Goal: Information Seeking & Learning: Learn about a topic

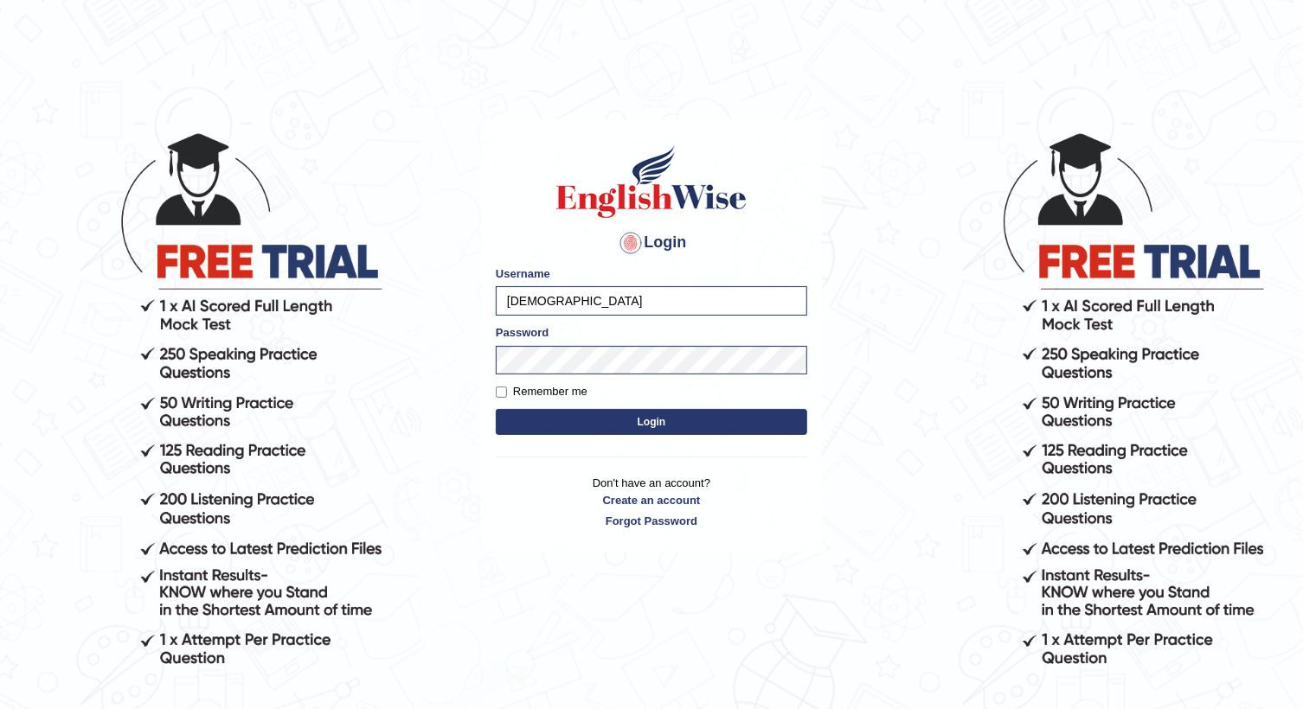
type input "[DEMOGRAPHIC_DATA]"
click at [481, 358] on div "Login Please fix the following errors: Username farishta Password Remember me L…" at bounding box center [651, 335] width 341 height 432
click at [496, 409] on button "Login" at bounding box center [651, 422] width 311 height 26
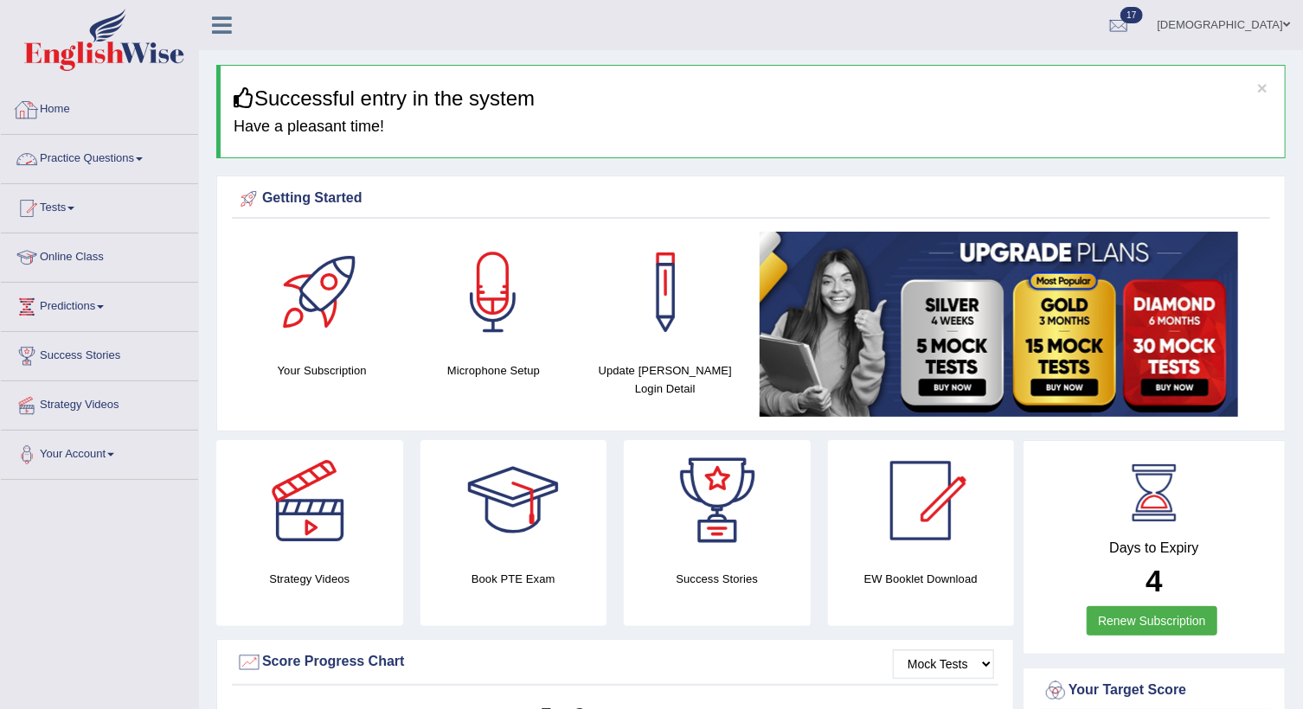
click at [132, 144] on link "Practice Questions" at bounding box center [99, 156] width 197 height 43
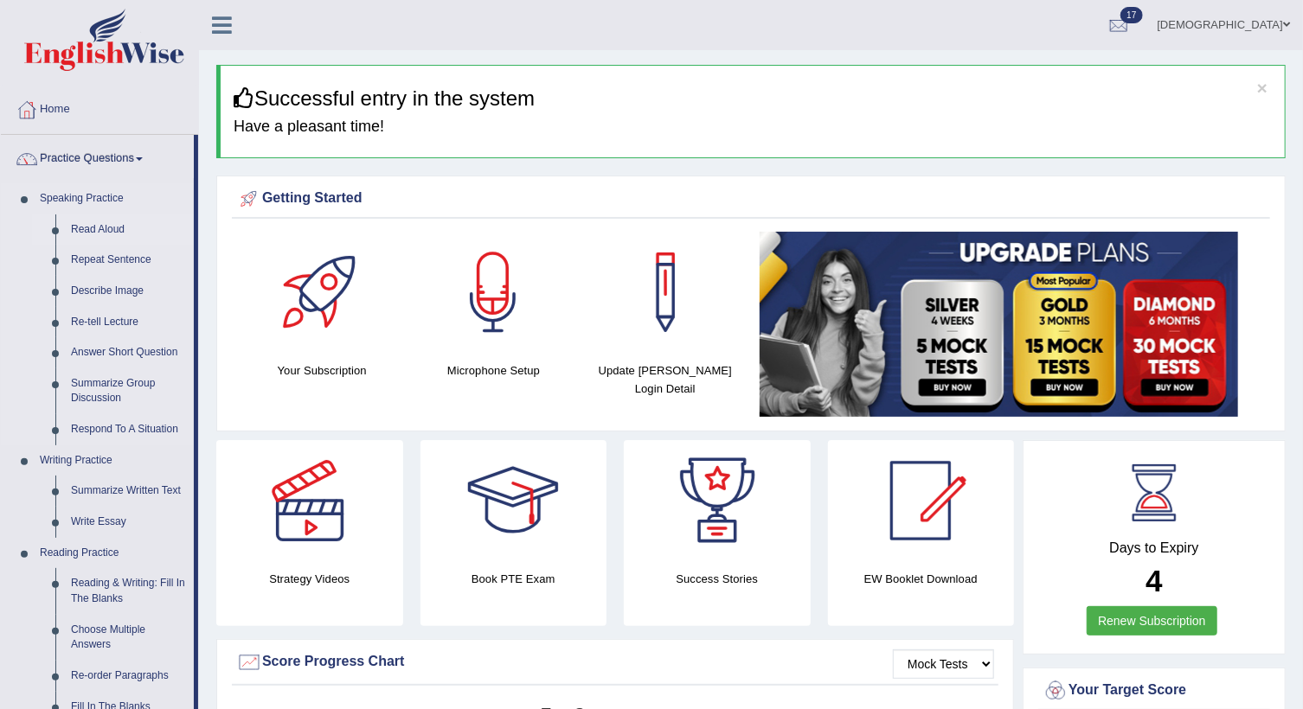
click at [119, 227] on link "Read Aloud" at bounding box center [128, 230] width 131 height 31
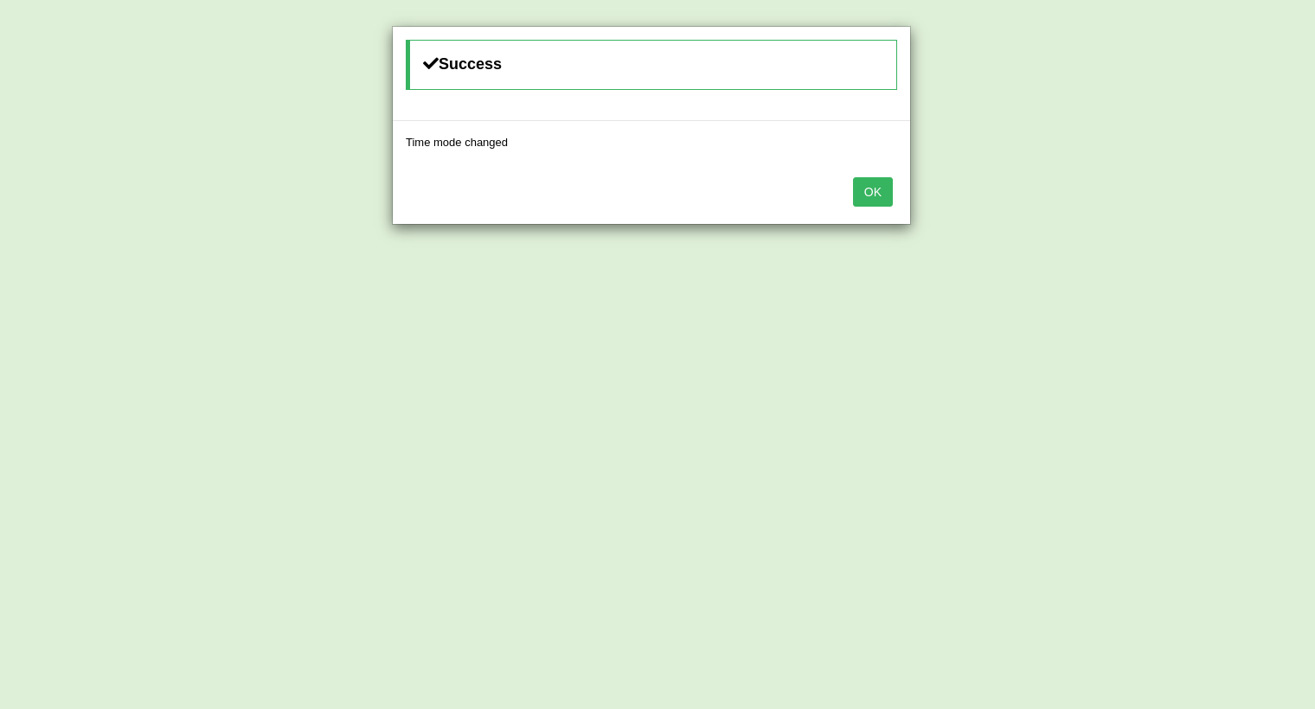
click at [887, 195] on button "OK" at bounding box center [873, 191] width 40 height 29
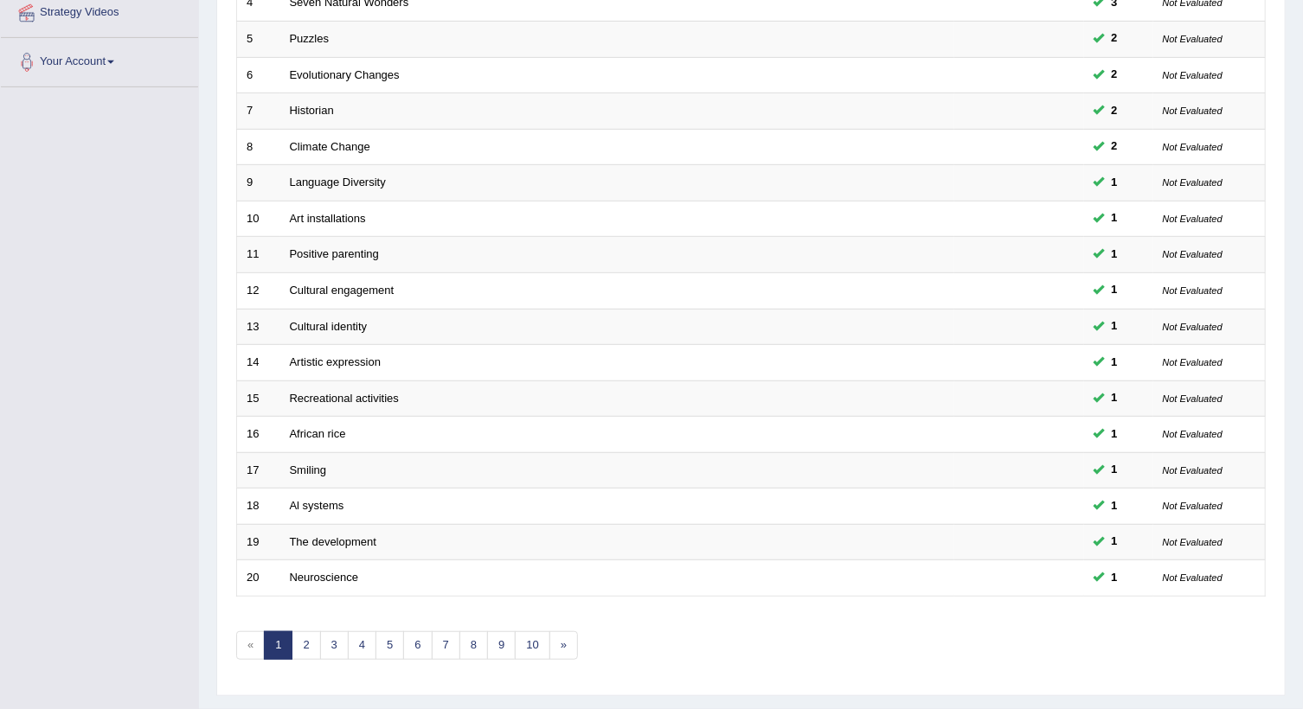
scroll to position [433, 0]
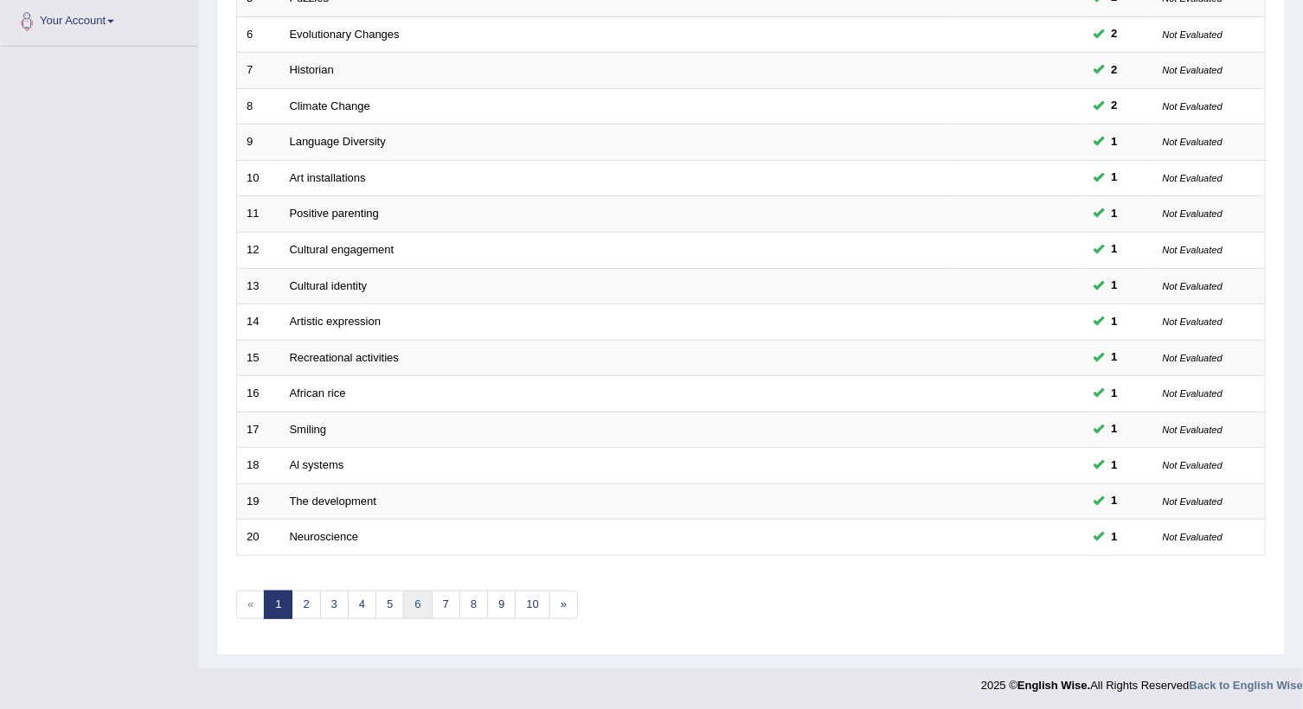
click at [423, 605] on link "6" at bounding box center [417, 605] width 29 height 29
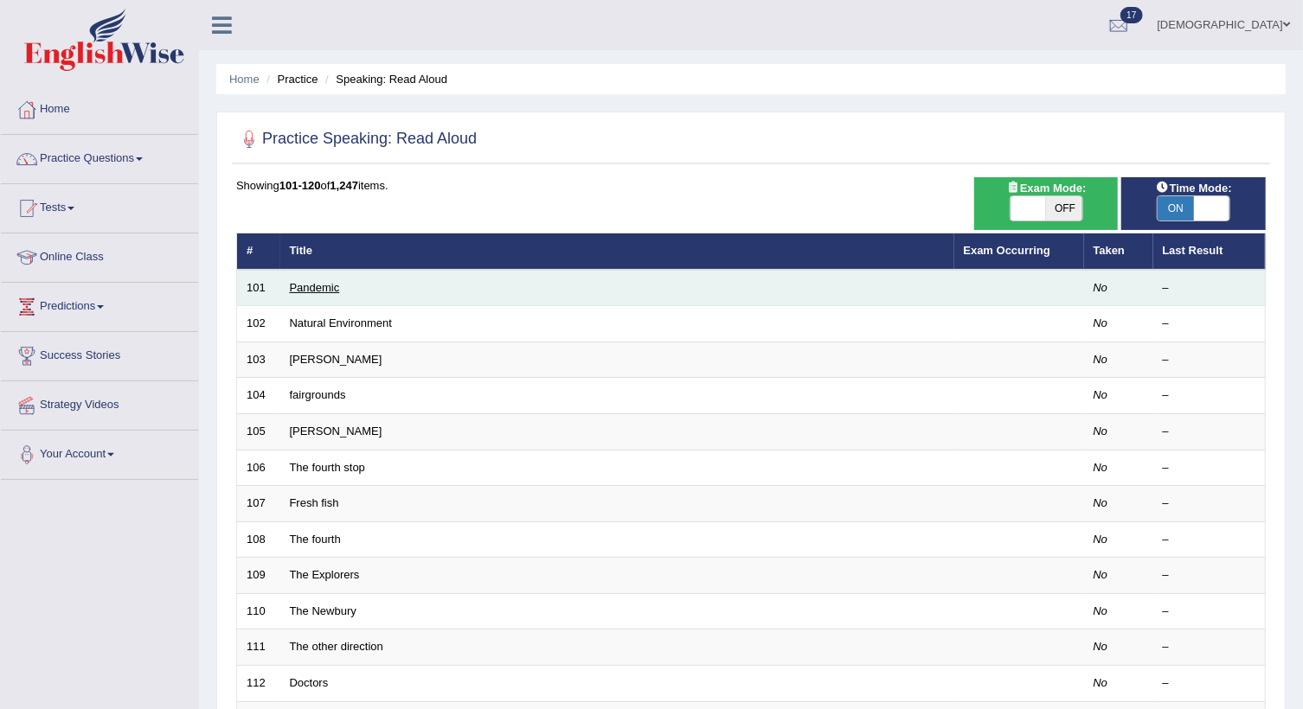
click at [304, 285] on link "Pandemic" at bounding box center [315, 287] width 50 height 13
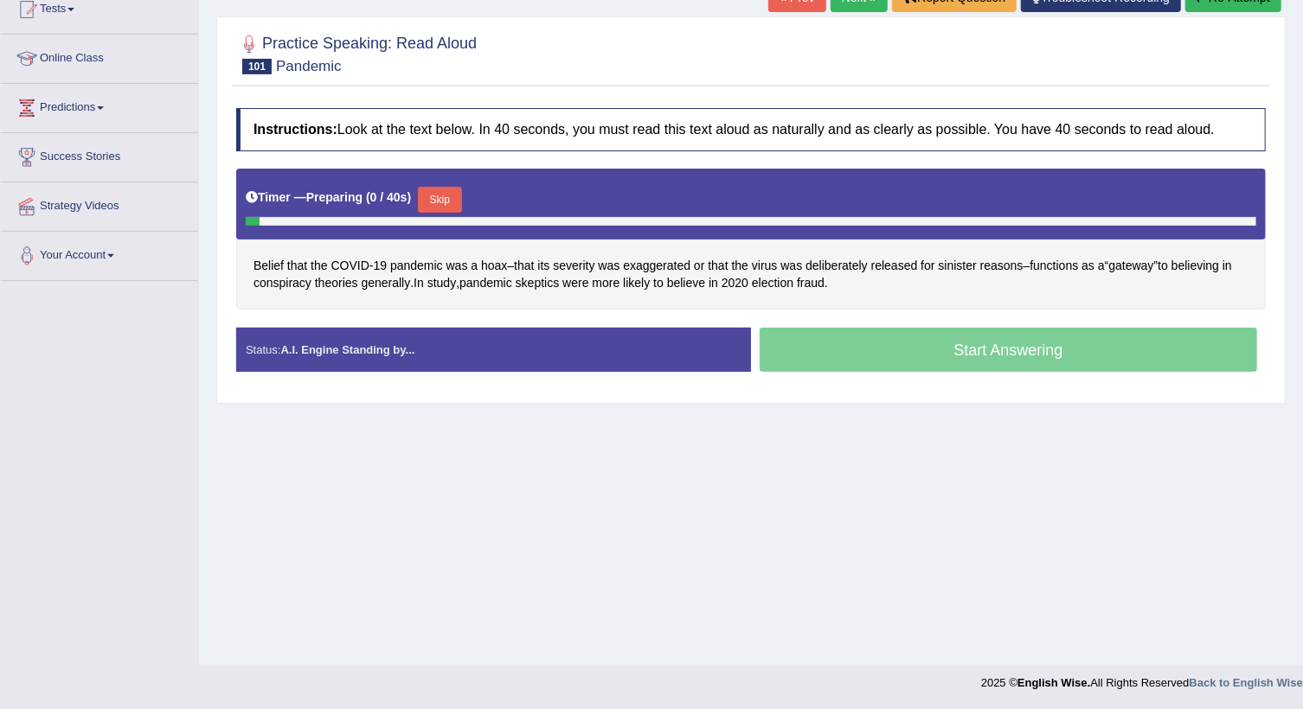
click at [442, 202] on button "Skip" at bounding box center [439, 200] width 43 height 26
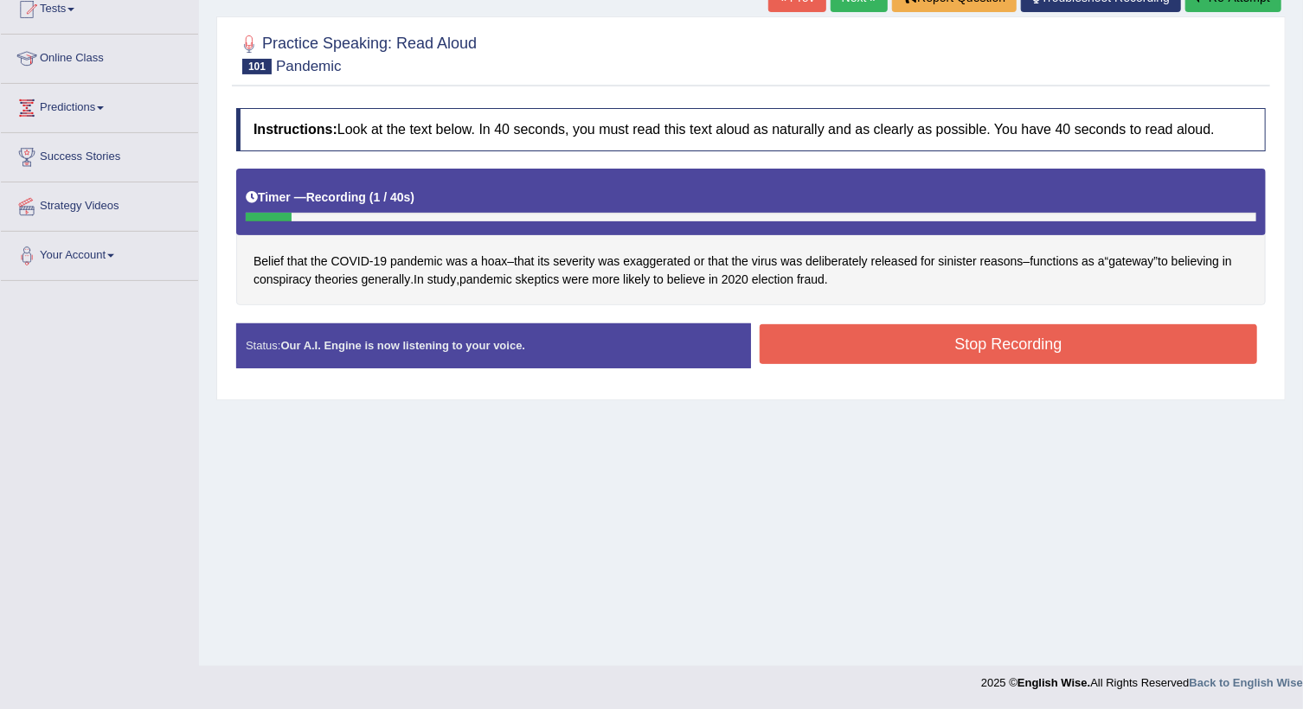
click at [776, 346] on button "Stop Recording" at bounding box center [1007, 344] width 497 height 40
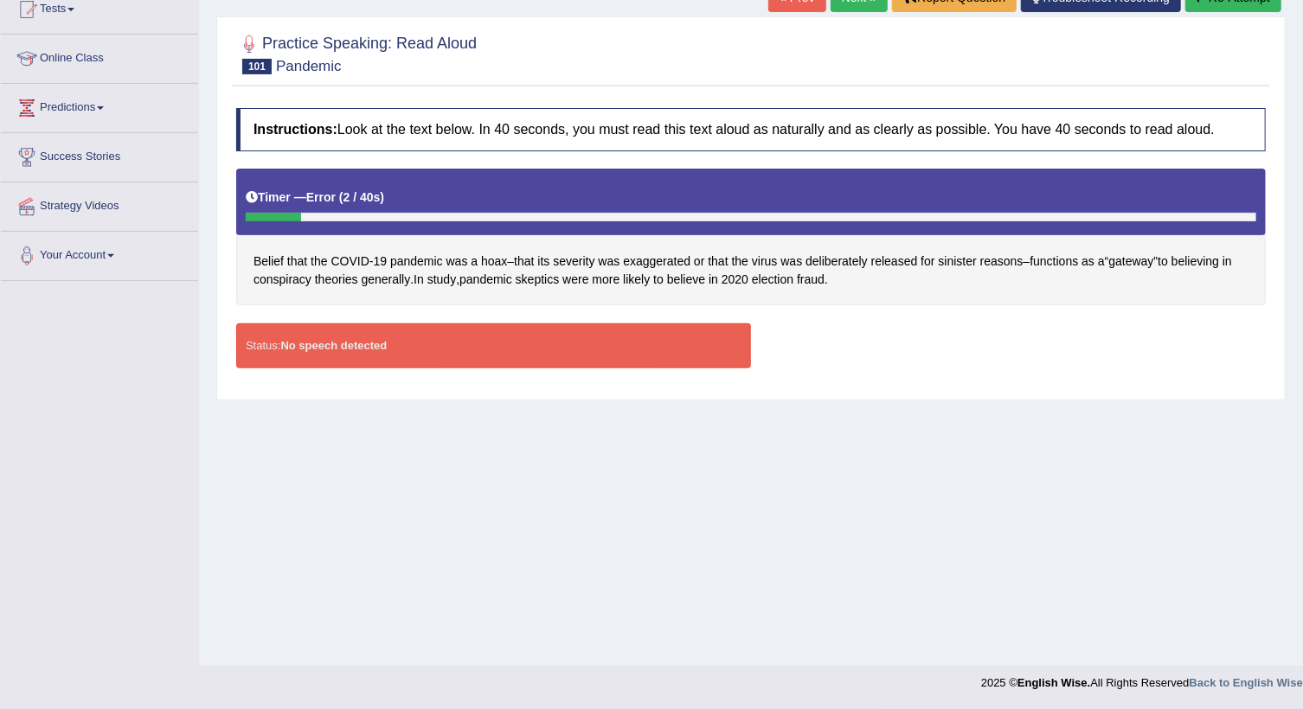
click at [675, 347] on div "Status: No speech detected" at bounding box center [493, 346] width 515 height 44
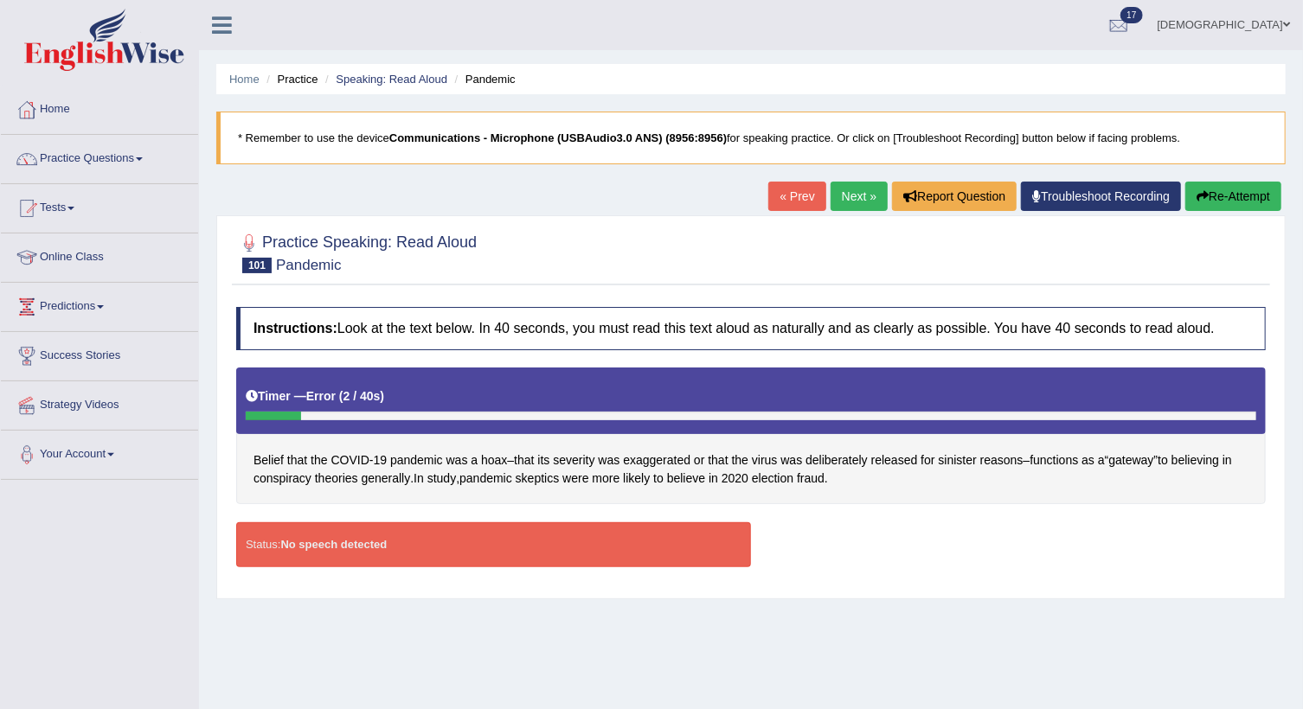
click at [1240, 183] on button "Re-Attempt" at bounding box center [1233, 196] width 96 height 29
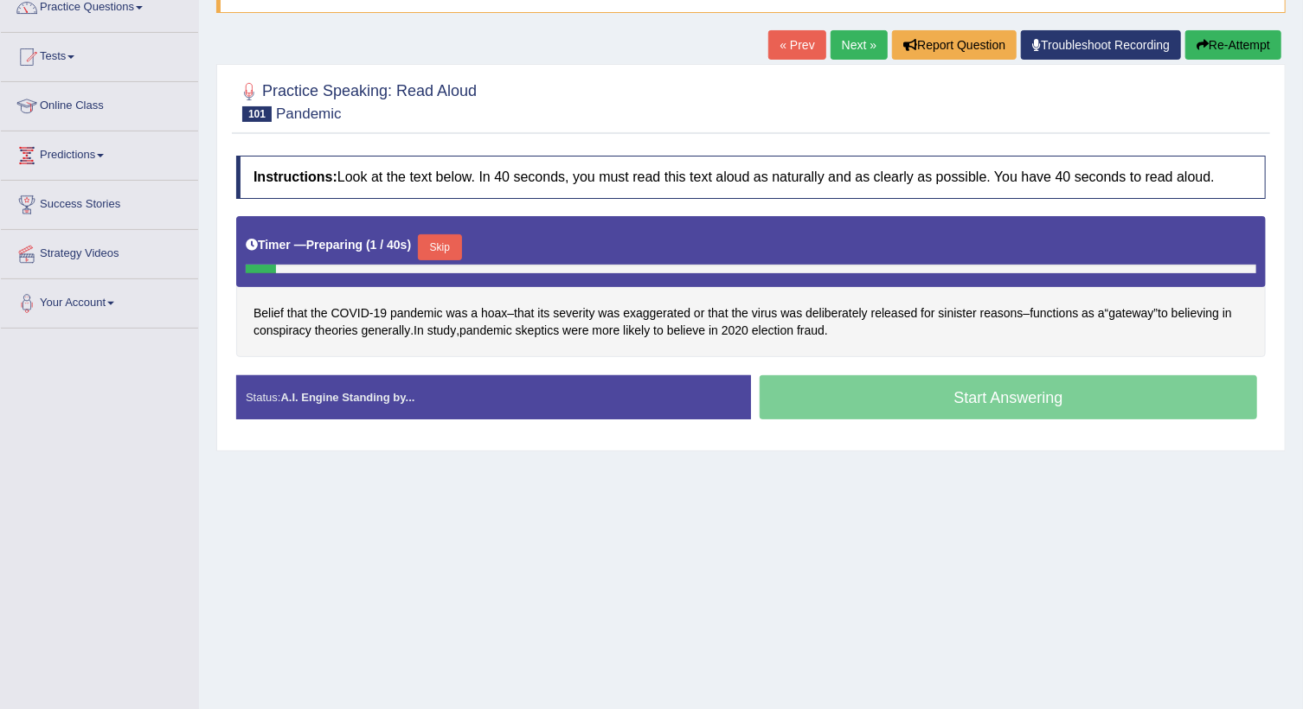
scroll to position [157, 0]
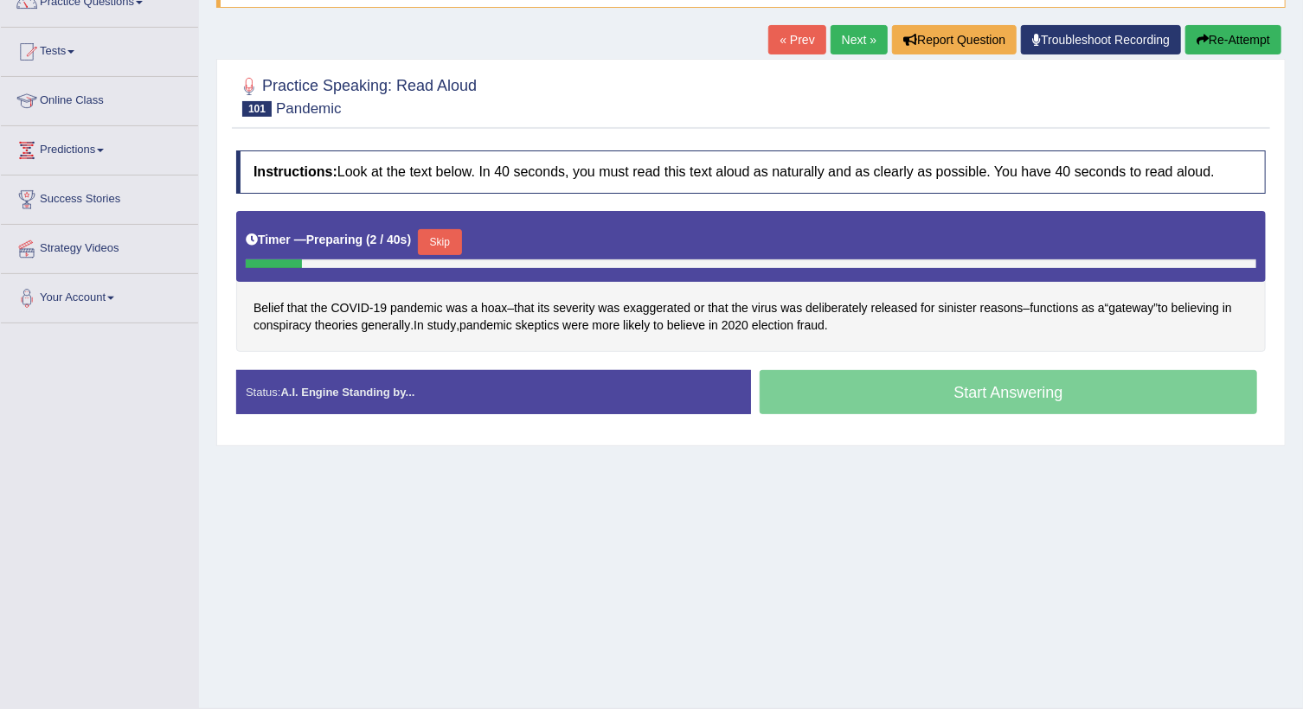
click at [449, 233] on button "Skip" at bounding box center [439, 242] width 43 height 26
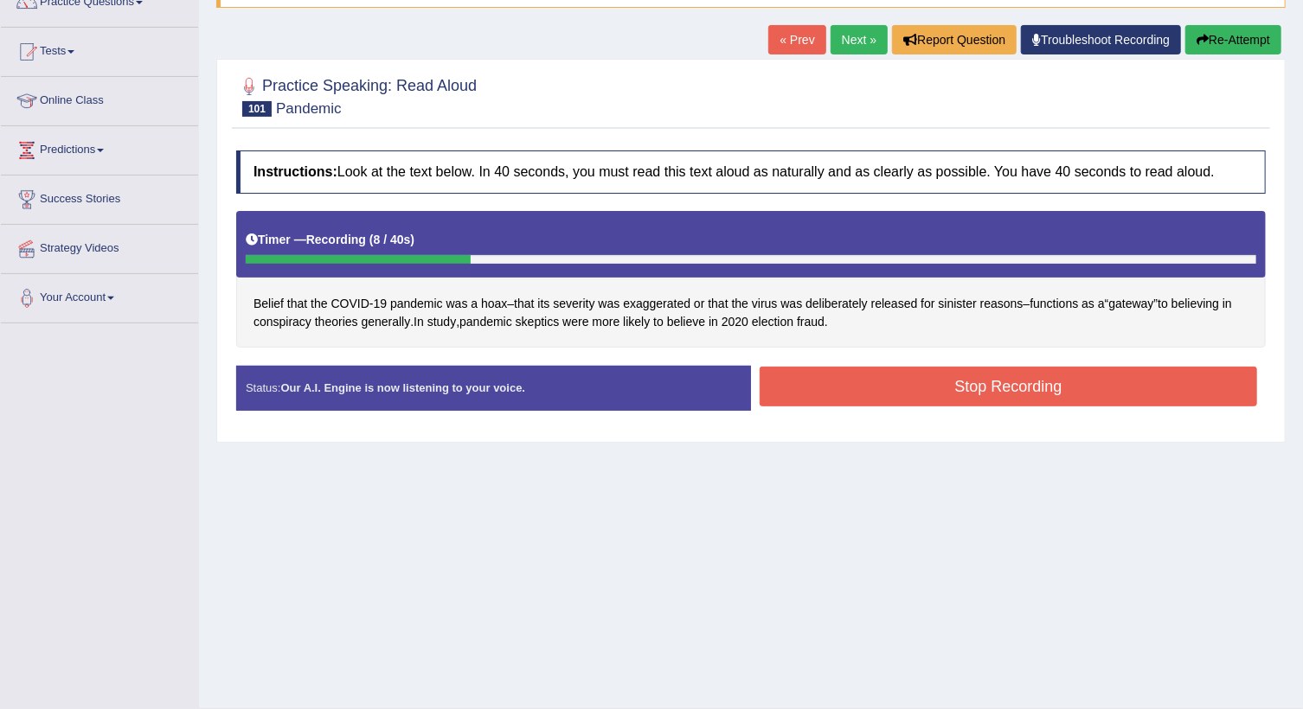
click at [896, 398] on button "Stop Recording" at bounding box center [1007, 387] width 497 height 40
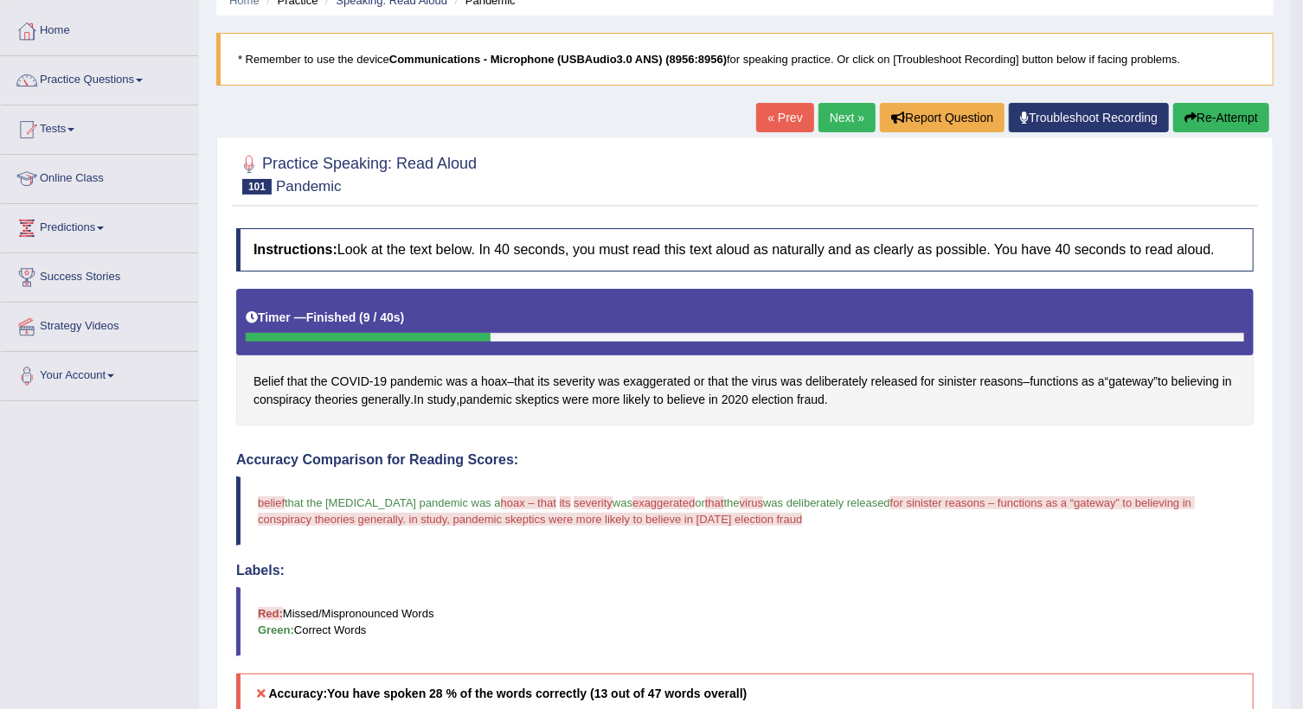
scroll to position [0, 0]
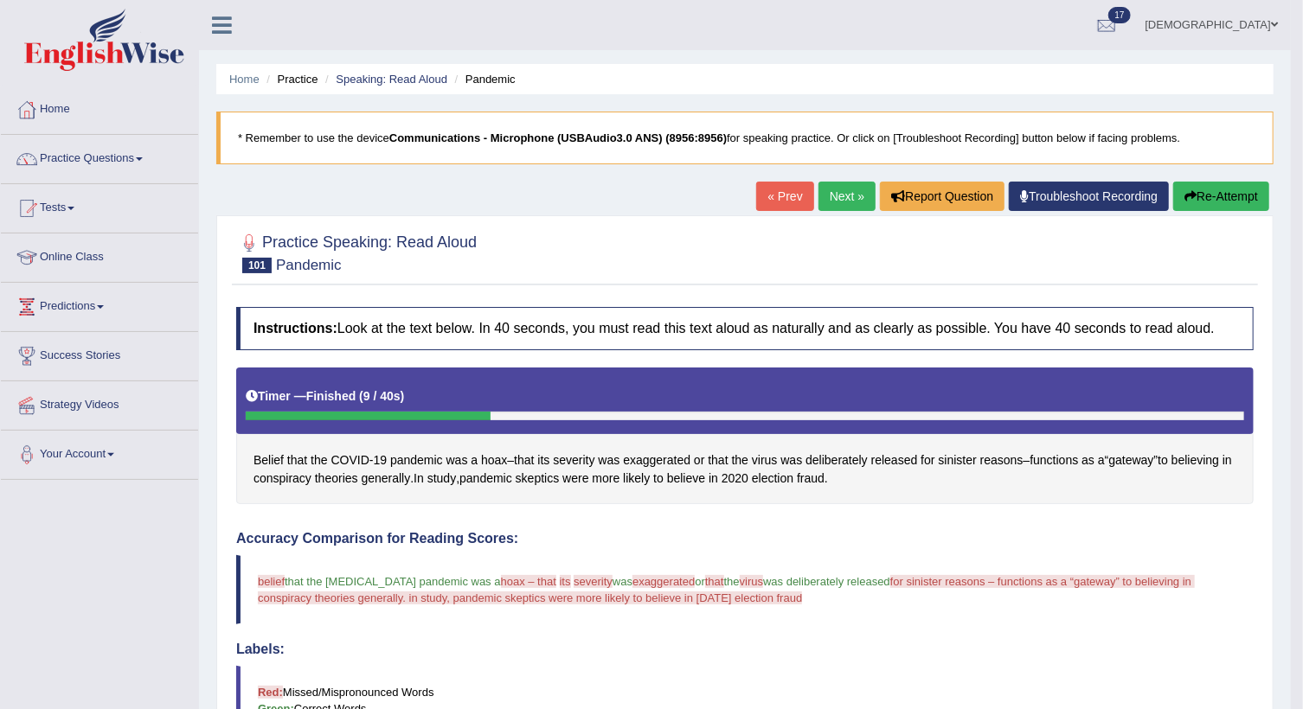
click at [847, 196] on link "Next »" at bounding box center [846, 196] width 57 height 29
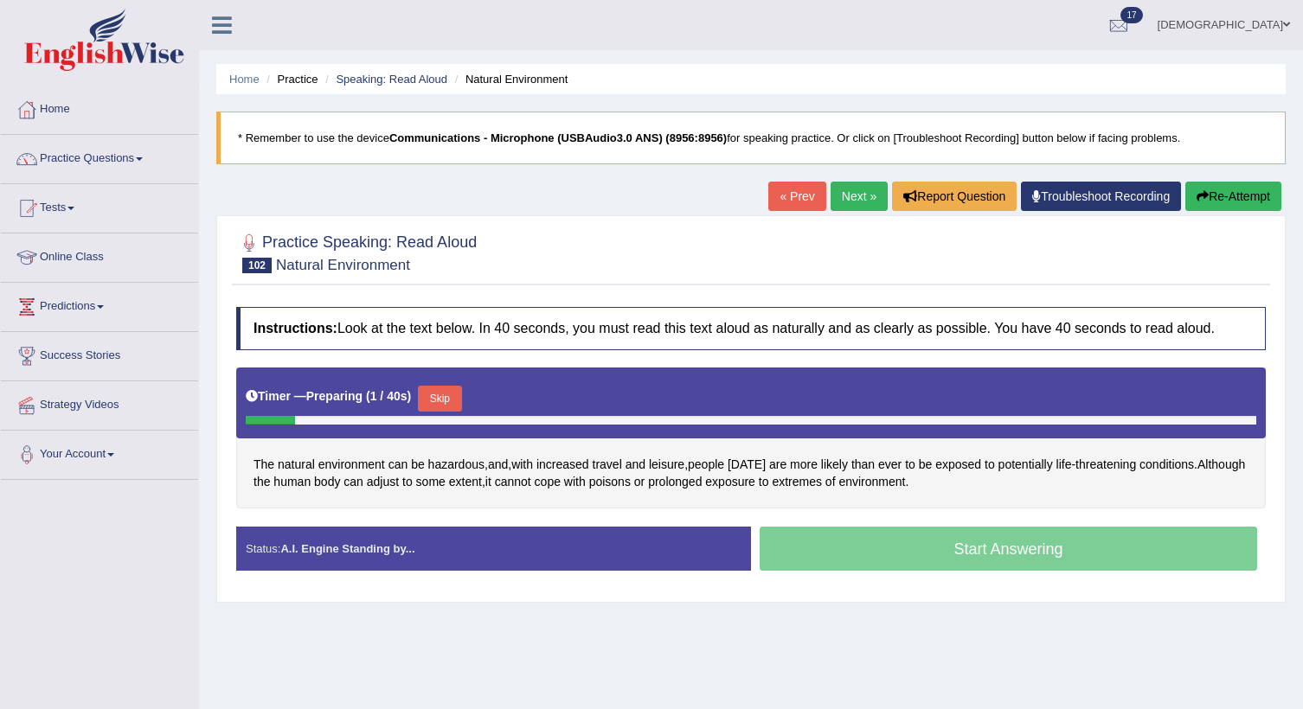
click at [446, 400] on button "Skip" at bounding box center [439, 399] width 43 height 26
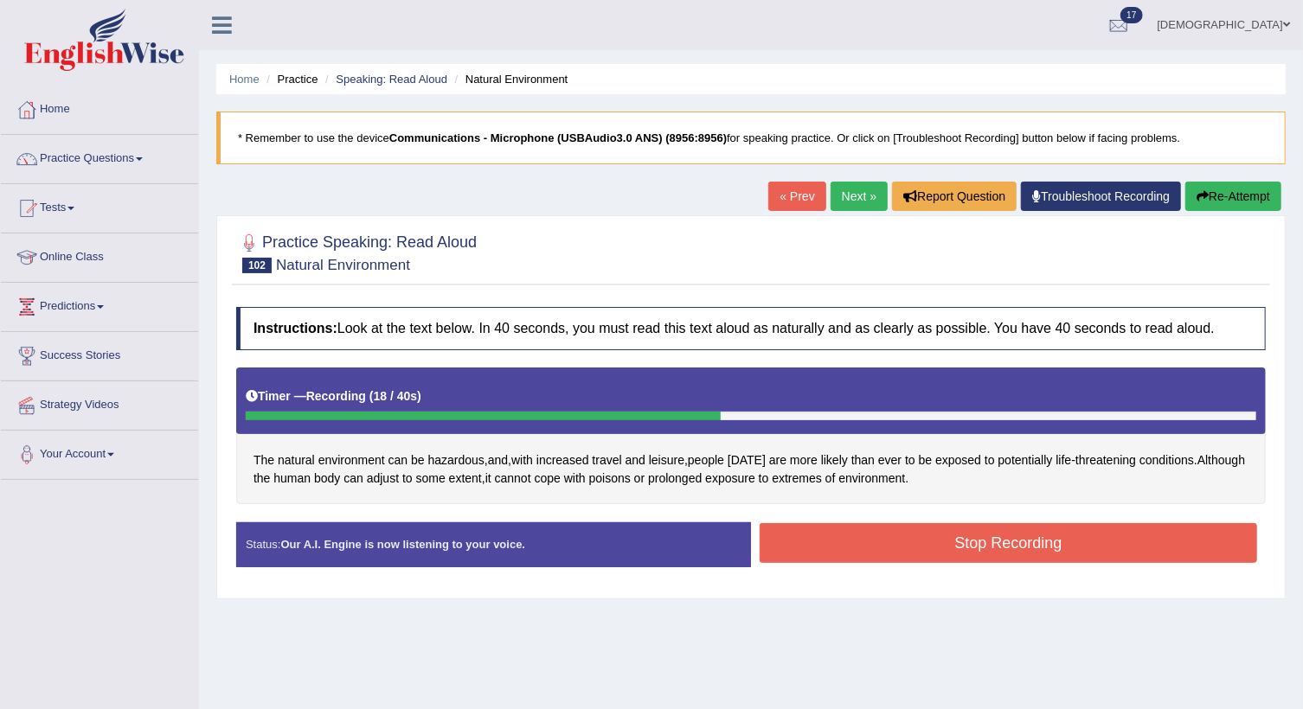
click at [845, 554] on button "Stop Recording" at bounding box center [1007, 543] width 497 height 40
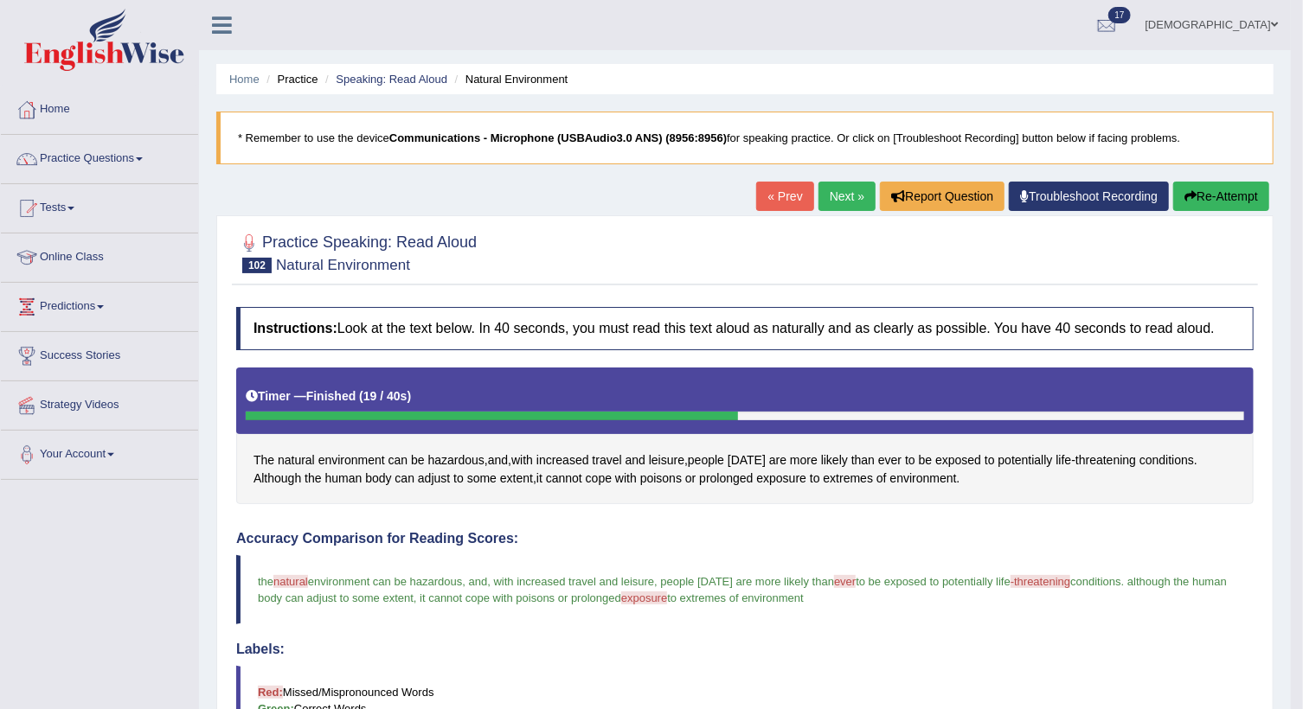
click at [845, 201] on link "Next »" at bounding box center [846, 196] width 57 height 29
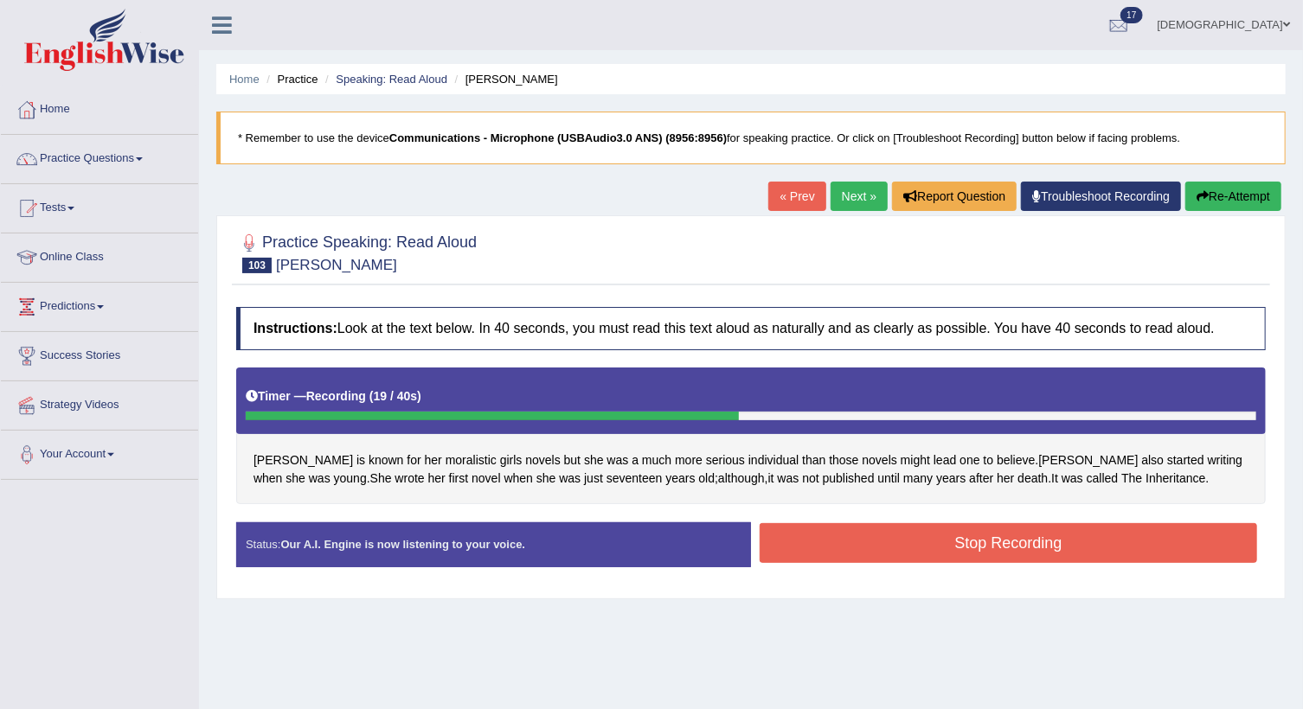
click at [847, 541] on button "Stop Recording" at bounding box center [1007, 543] width 497 height 40
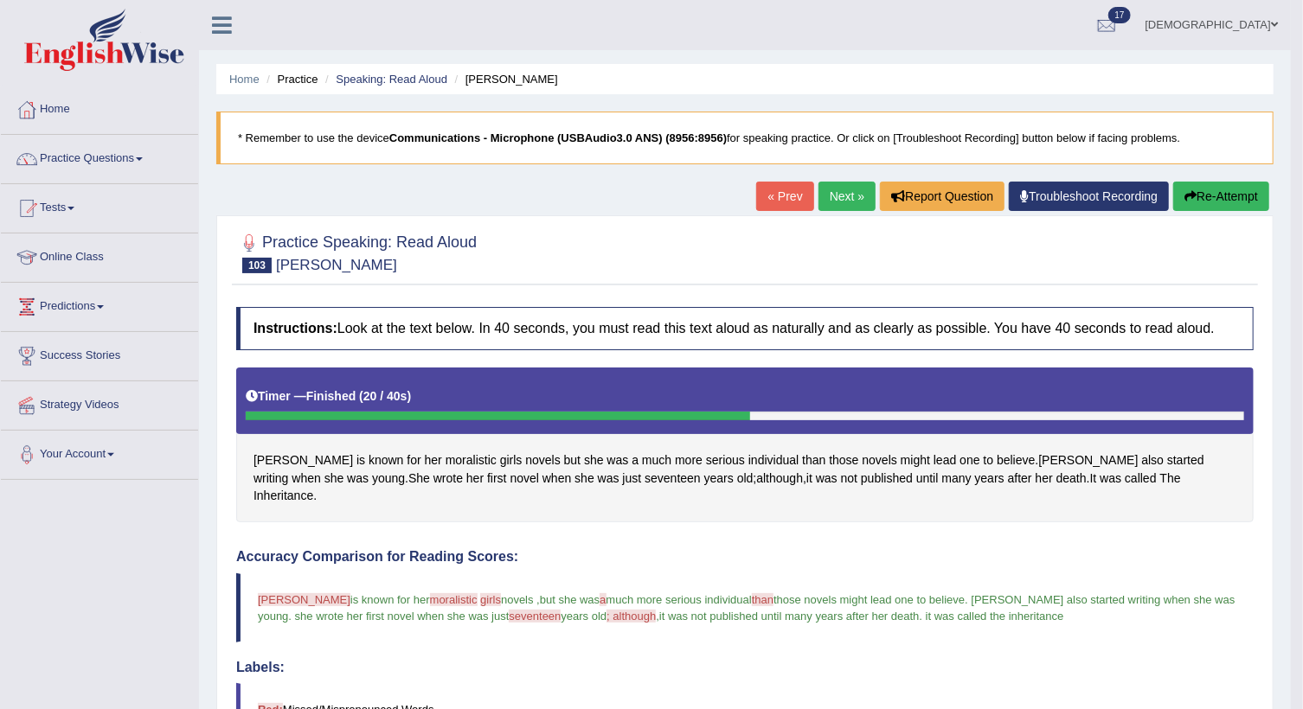
click at [847, 189] on link "Next »" at bounding box center [846, 196] width 57 height 29
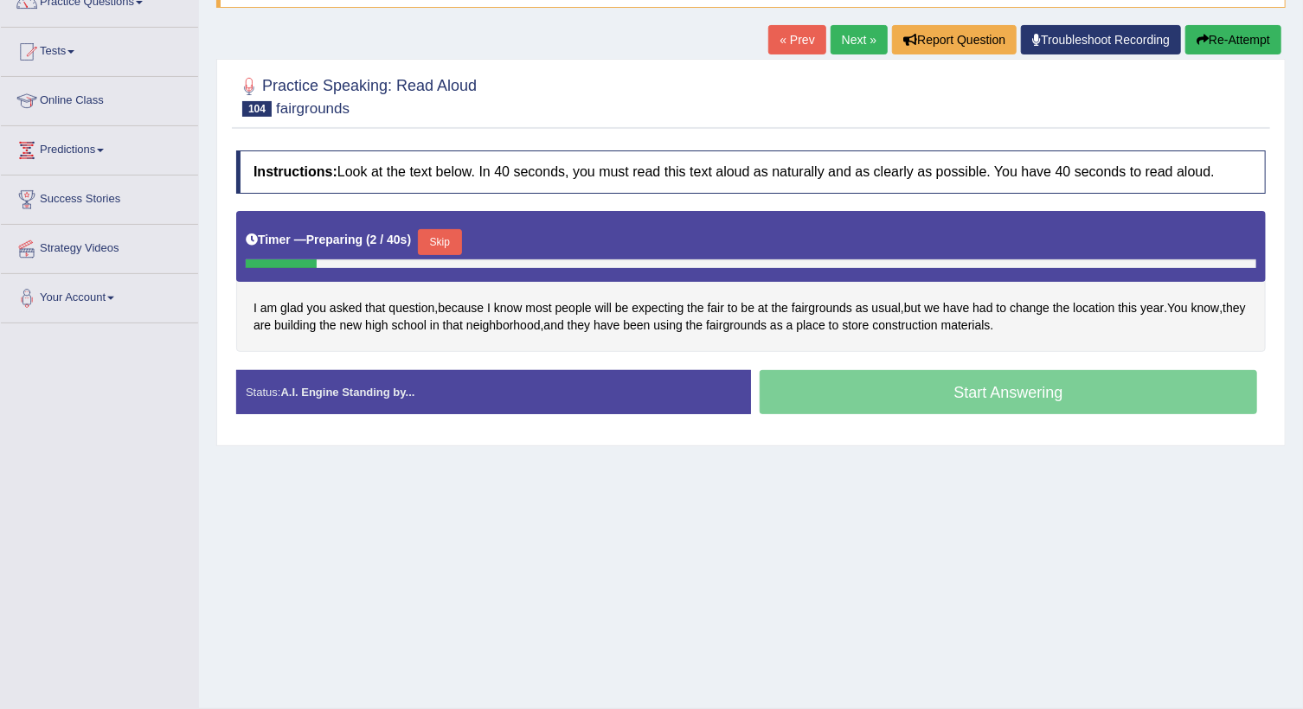
click at [435, 234] on button "Skip" at bounding box center [439, 242] width 43 height 26
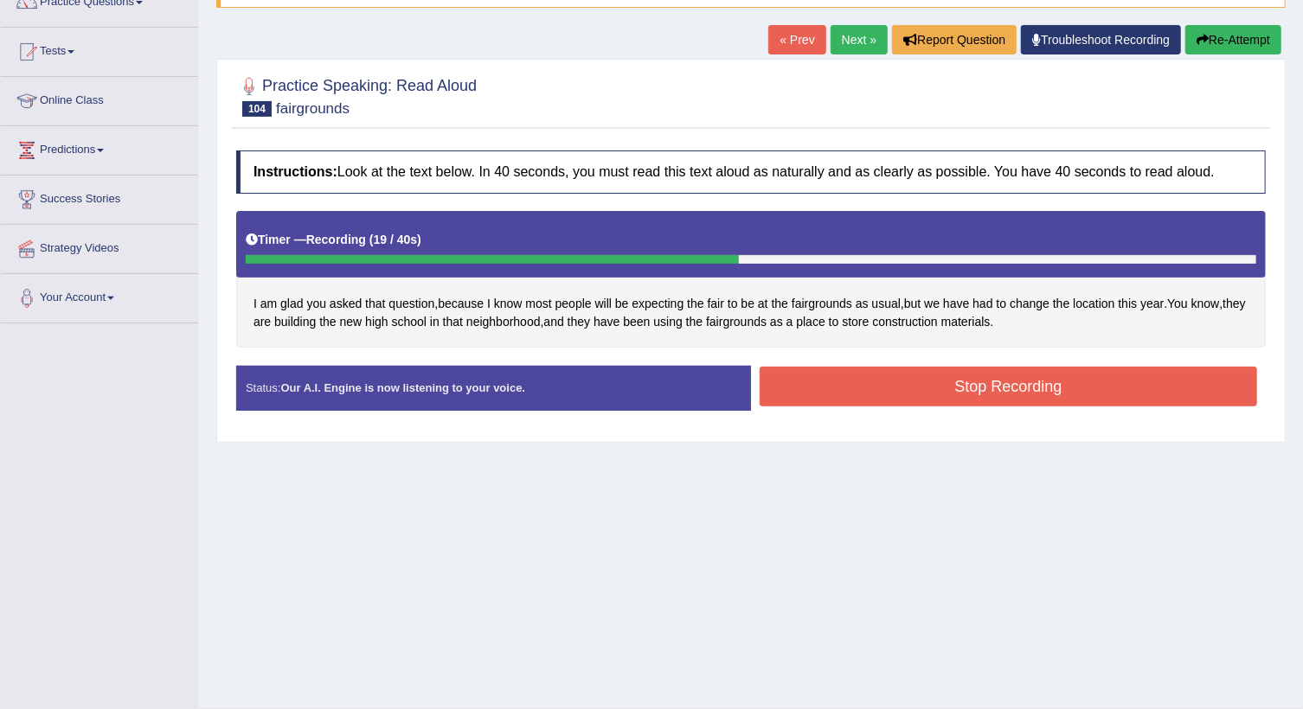
click at [800, 383] on button "Stop Recording" at bounding box center [1007, 387] width 497 height 40
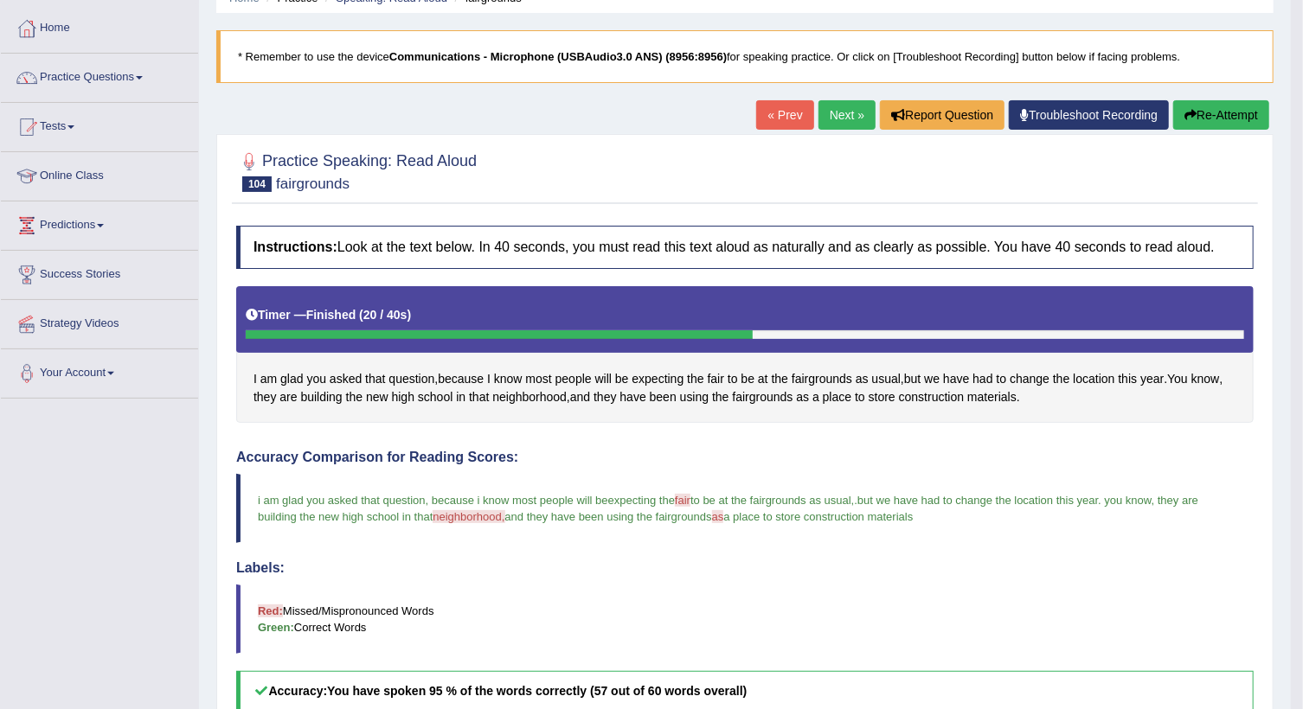
scroll to position [79, 0]
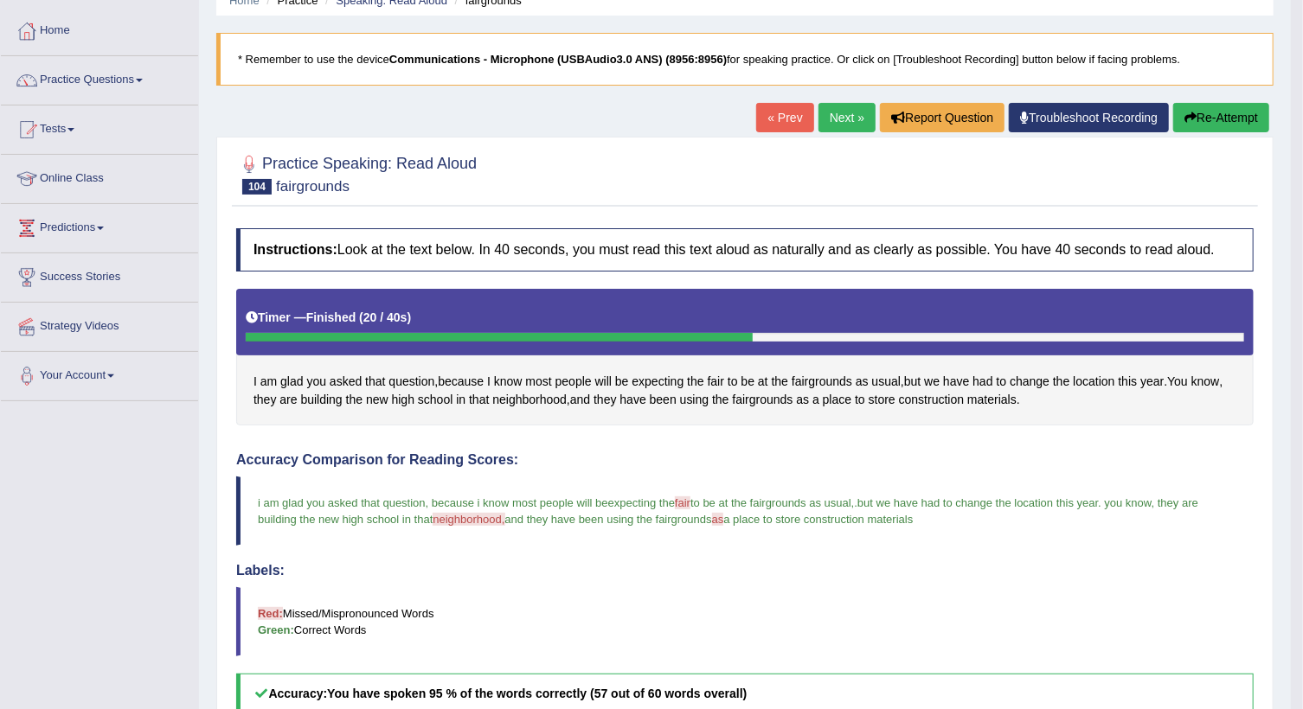
click at [854, 117] on link "Next »" at bounding box center [846, 117] width 57 height 29
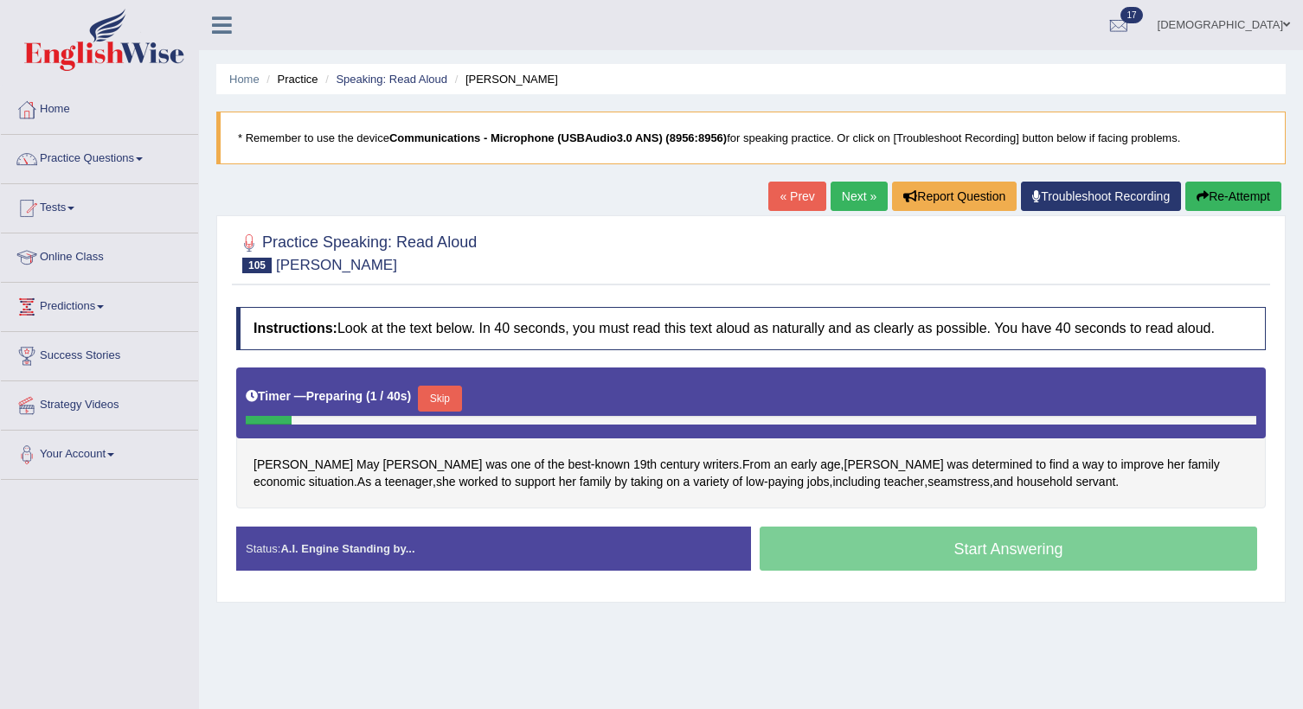
click at [434, 386] on button "Skip" at bounding box center [439, 399] width 43 height 26
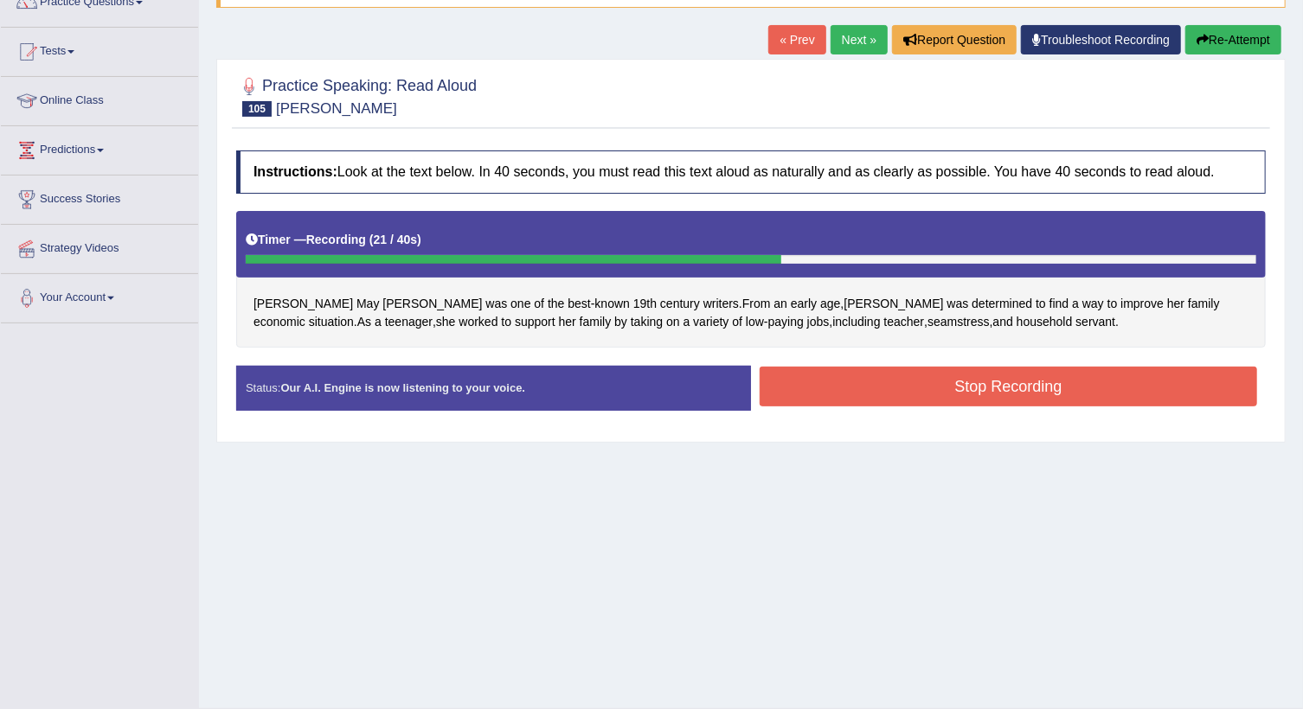
click at [971, 388] on button "Stop Recording" at bounding box center [1007, 387] width 497 height 40
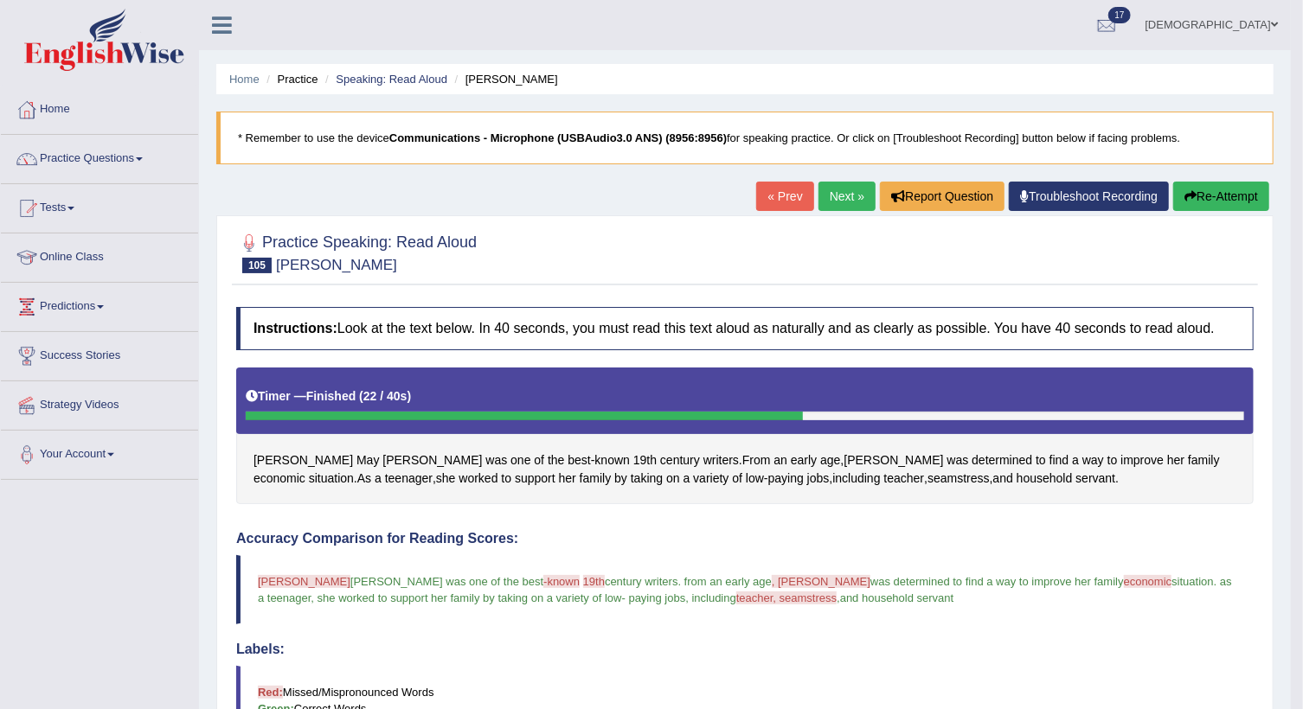
click at [844, 198] on link "Next »" at bounding box center [846, 196] width 57 height 29
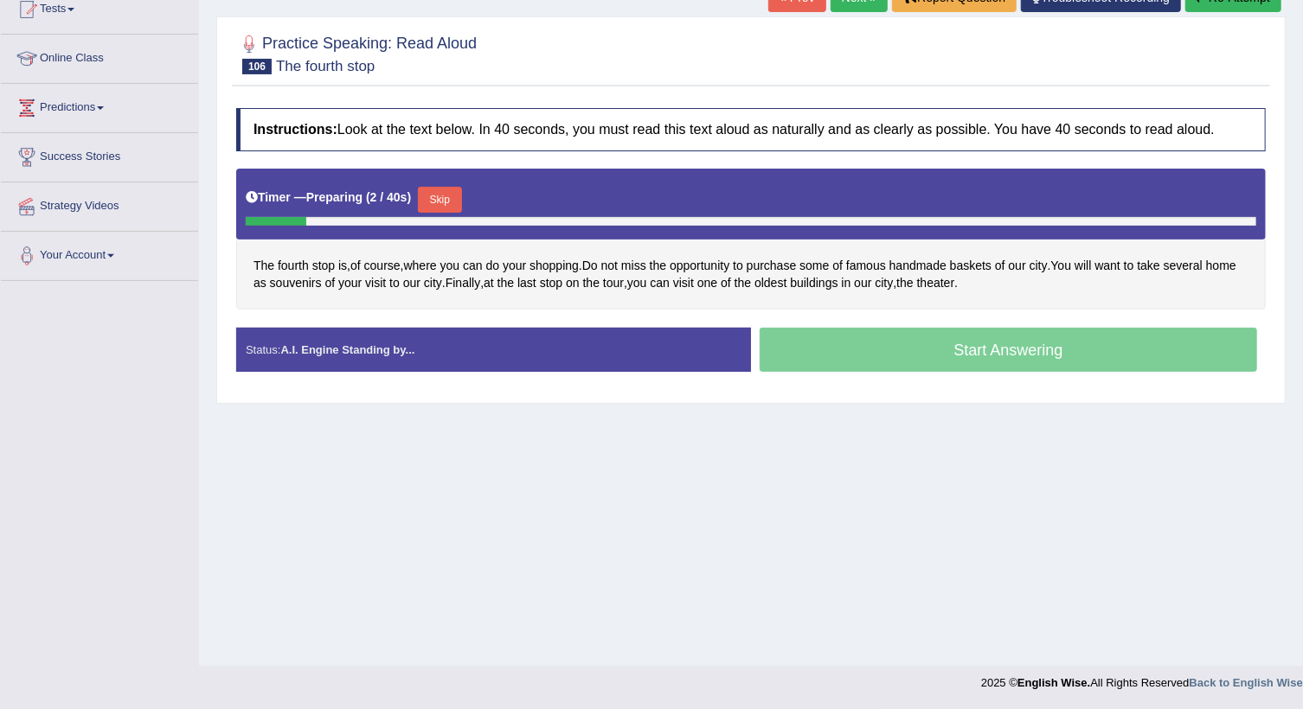
click at [433, 195] on button "Skip" at bounding box center [439, 200] width 43 height 26
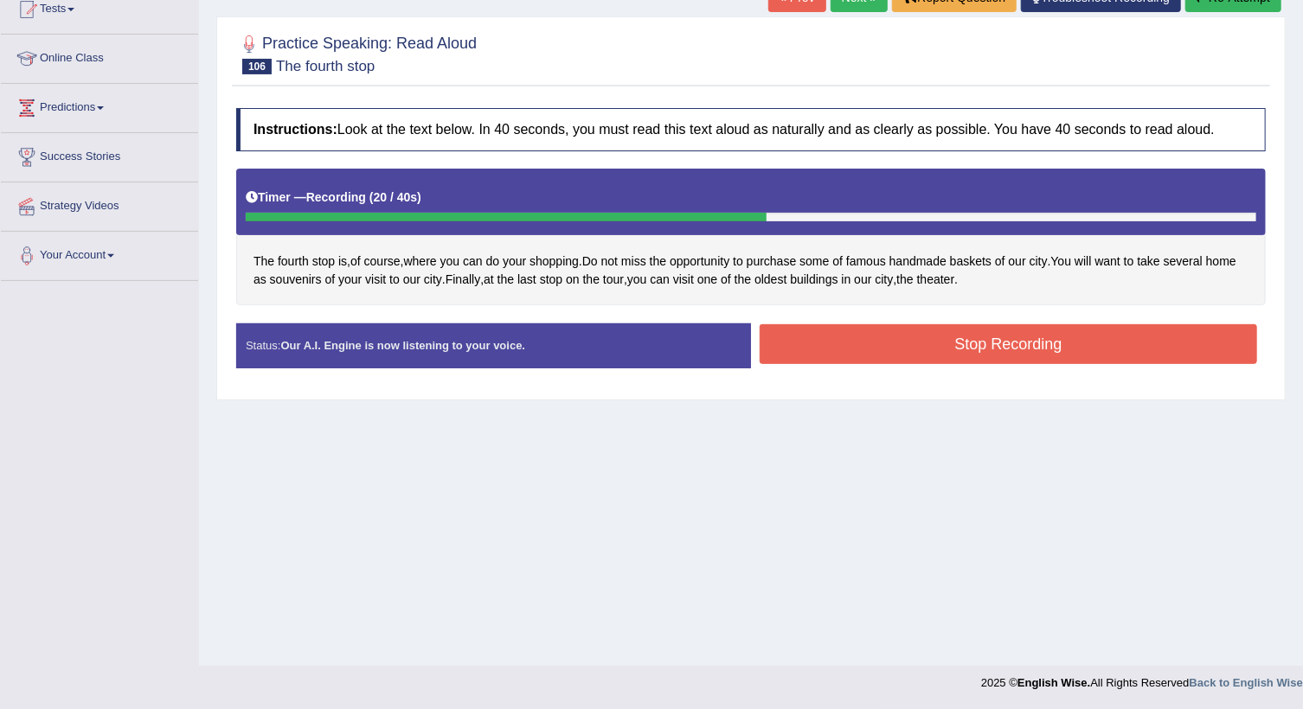
click at [912, 330] on button "Stop Recording" at bounding box center [1007, 344] width 497 height 40
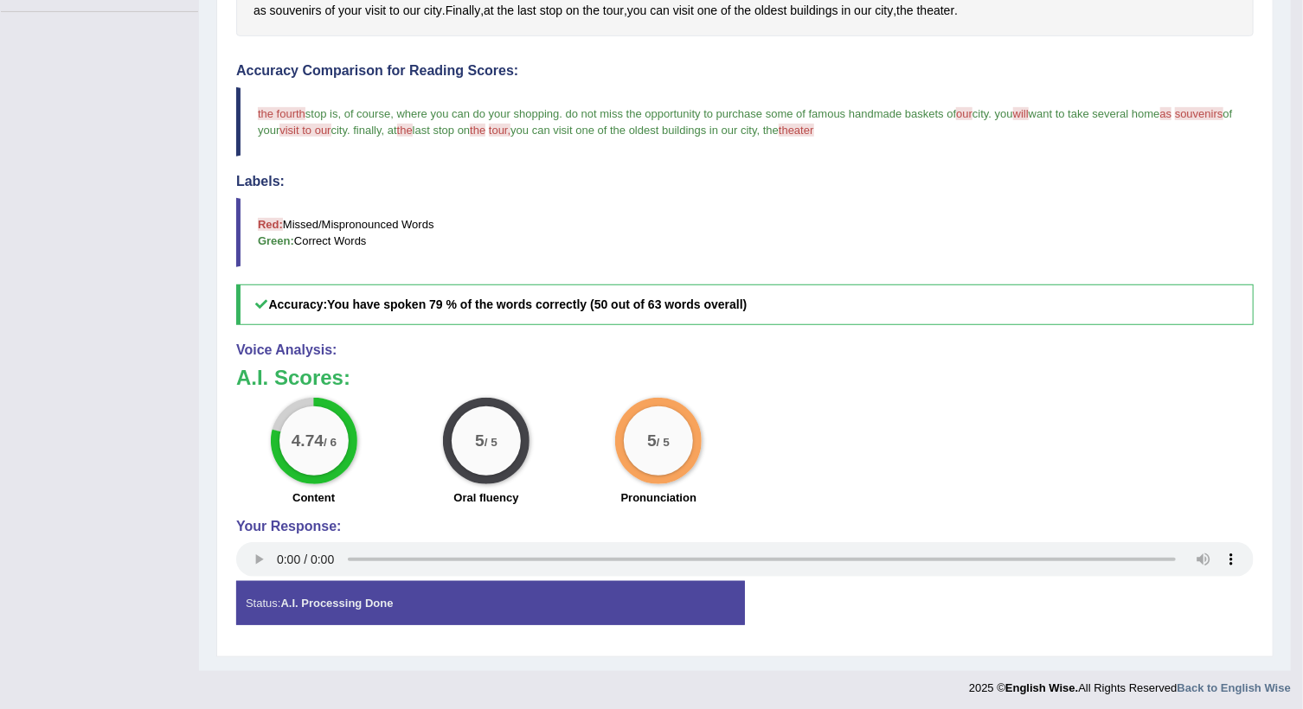
scroll to position [472, 0]
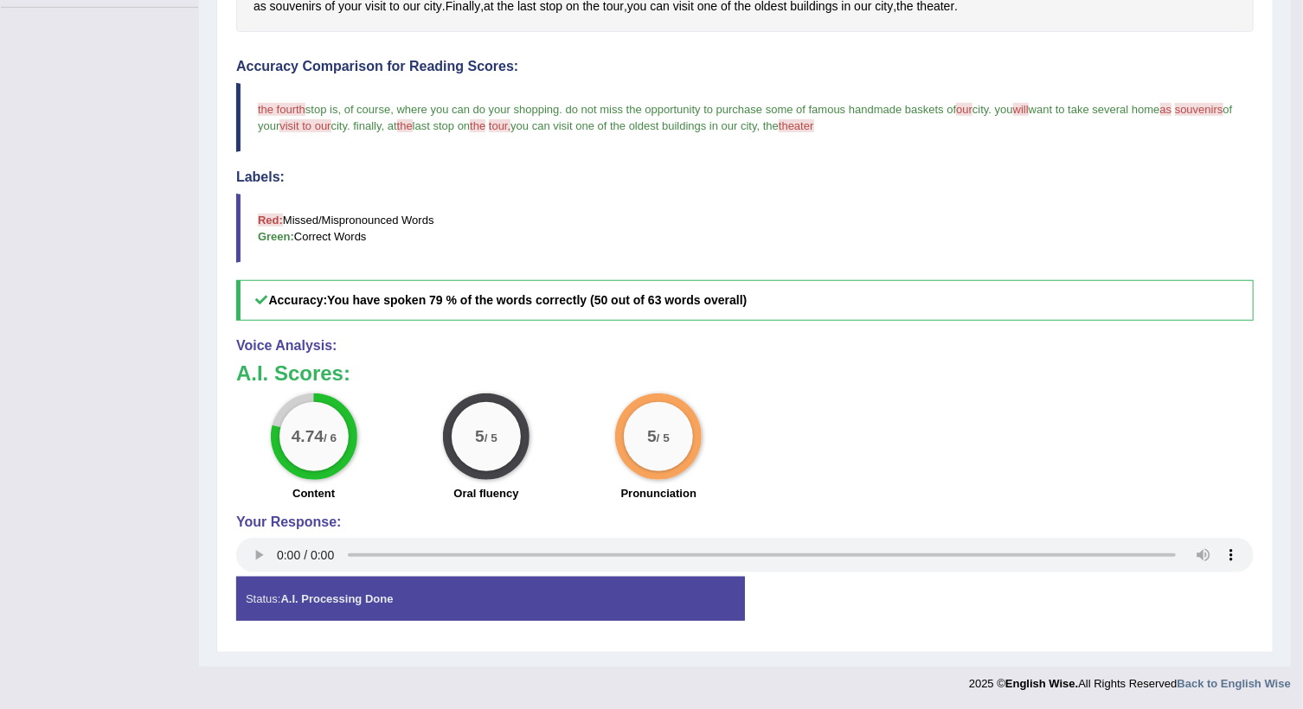
click at [510, 121] on span "tour," at bounding box center [500, 125] width 22 height 13
click at [510, 122] on span "tour," at bounding box center [500, 125] width 22 height 13
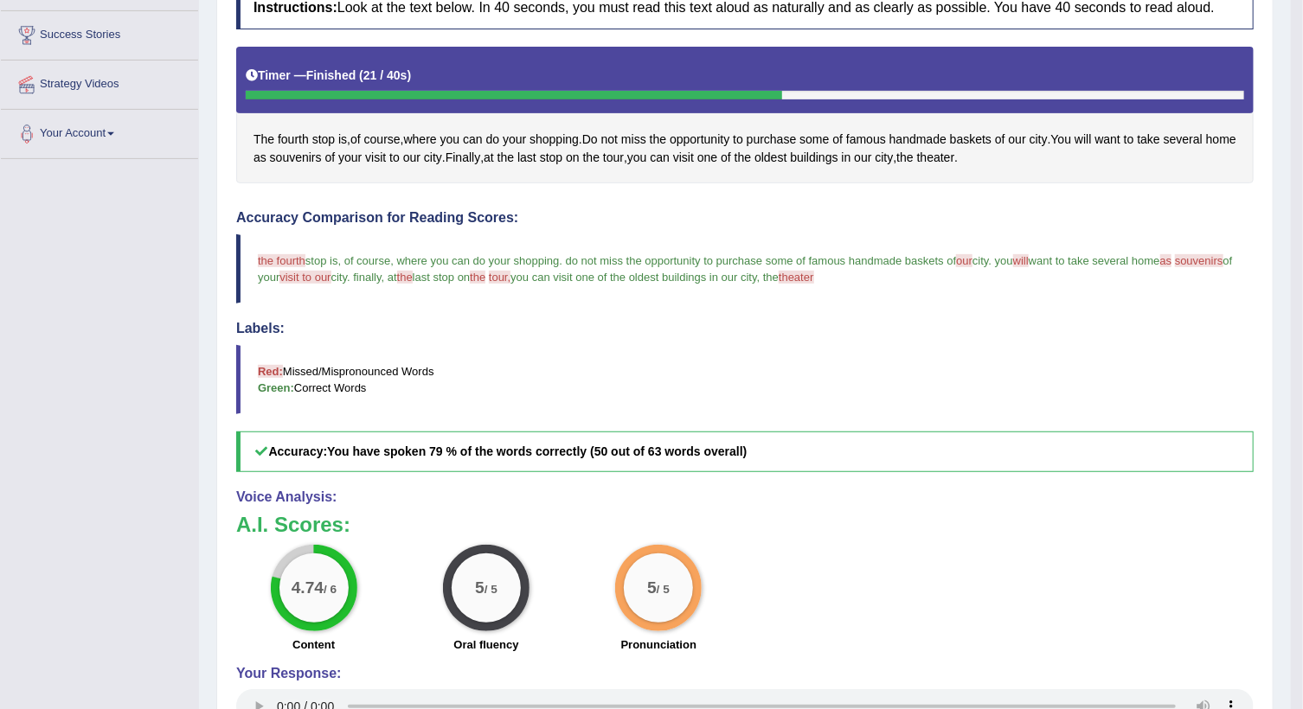
scroll to position [315, 0]
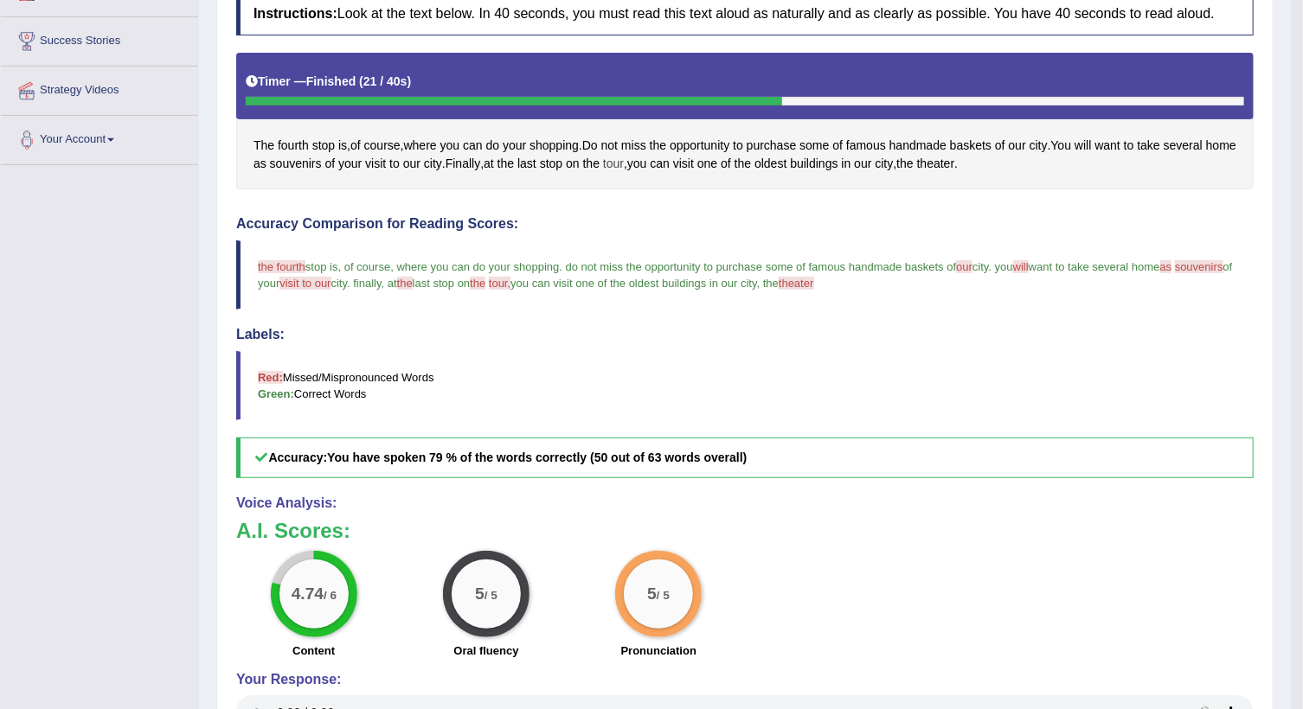
click at [624, 159] on span "tour" at bounding box center [613, 164] width 21 height 18
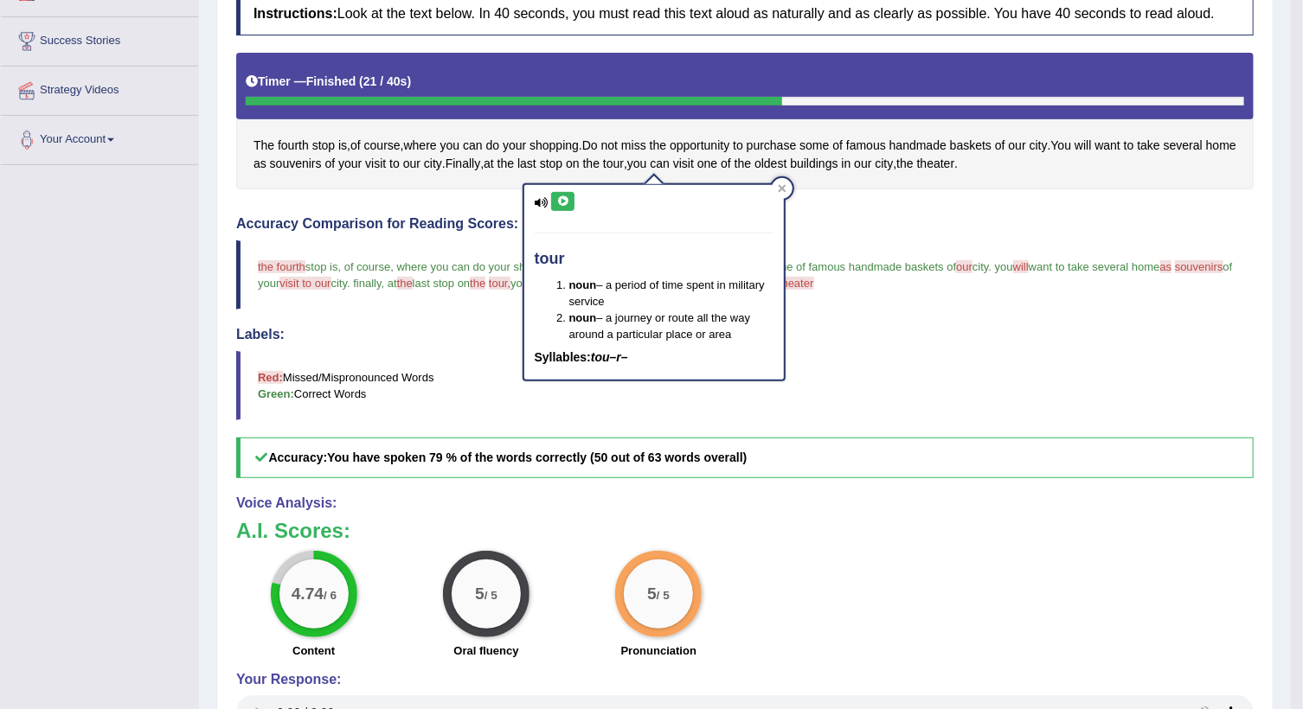
click at [562, 189] on div "tour noun – a period of time spent in military service noun – a journey or rout…" at bounding box center [653, 282] width 259 height 195
click at [560, 199] on icon at bounding box center [562, 201] width 13 height 10
click at [781, 184] on icon at bounding box center [782, 188] width 9 height 9
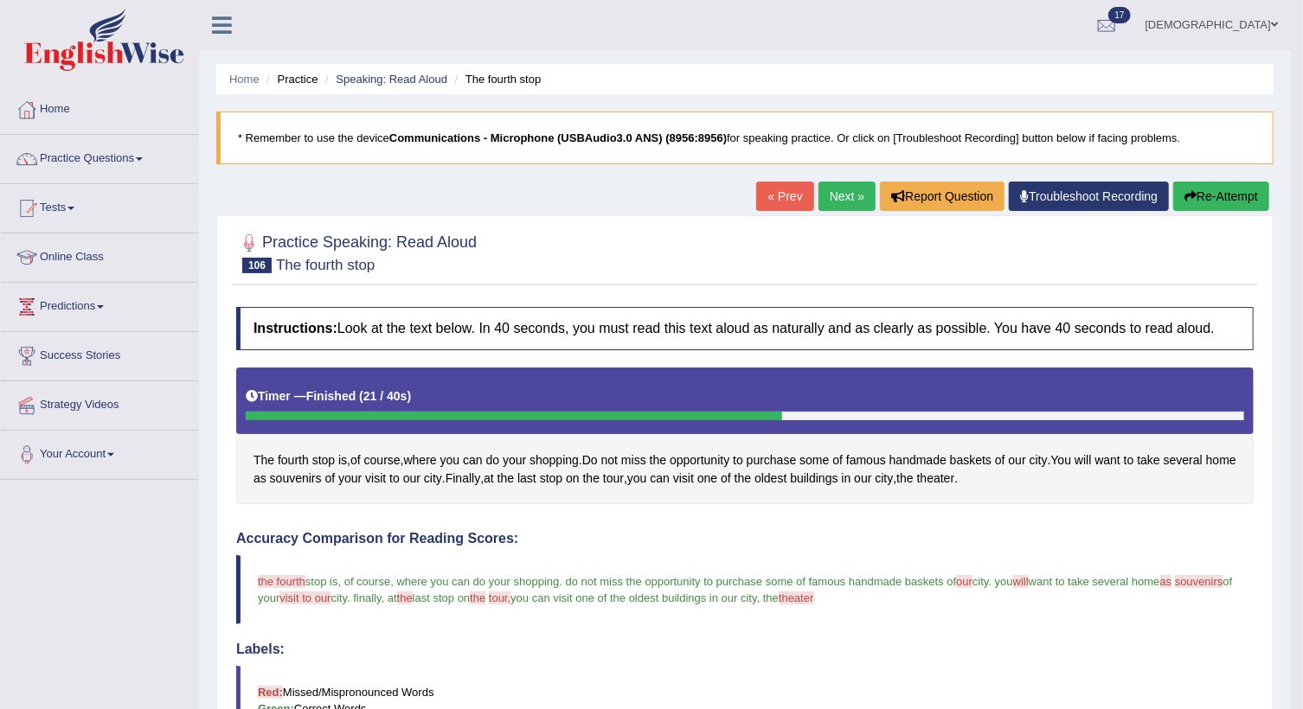
scroll to position [0, 0]
click at [845, 198] on link "Next »" at bounding box center [846, 196] width 57 height 29
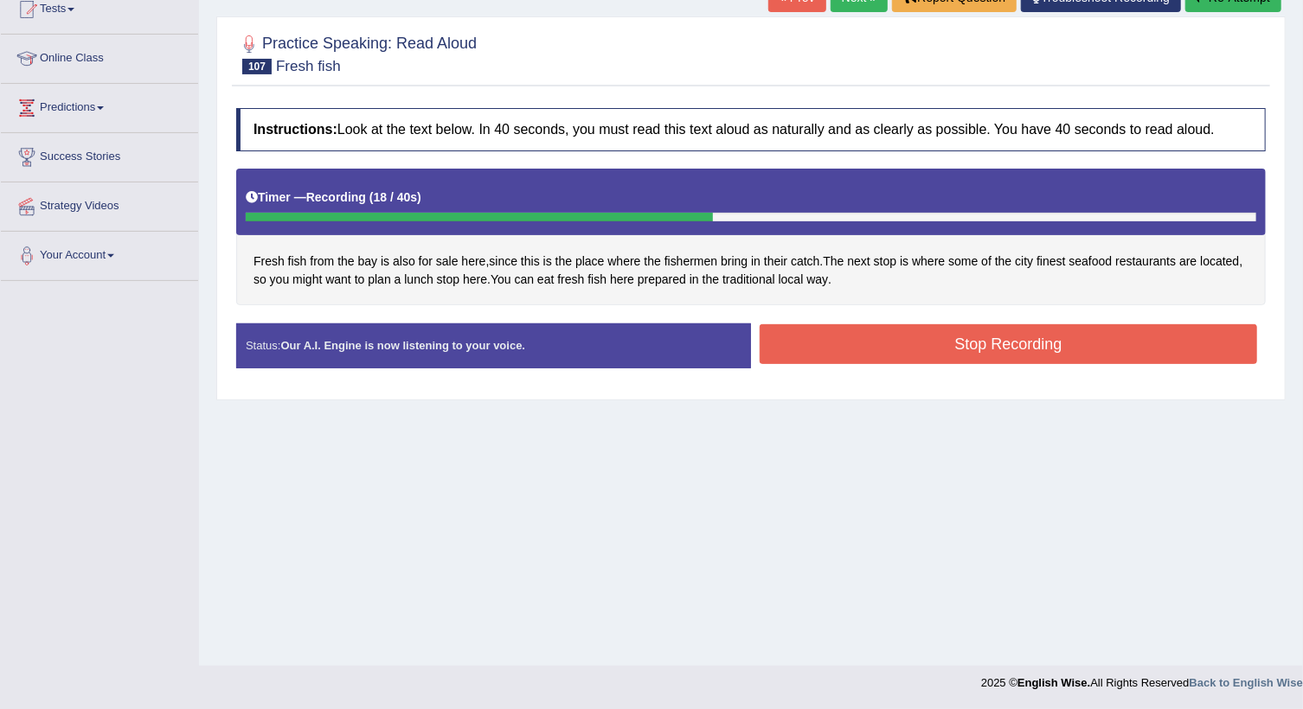
click at [890, 343] on button "Stop Recording" at bounding box center [1007, 344] width 497 height 40
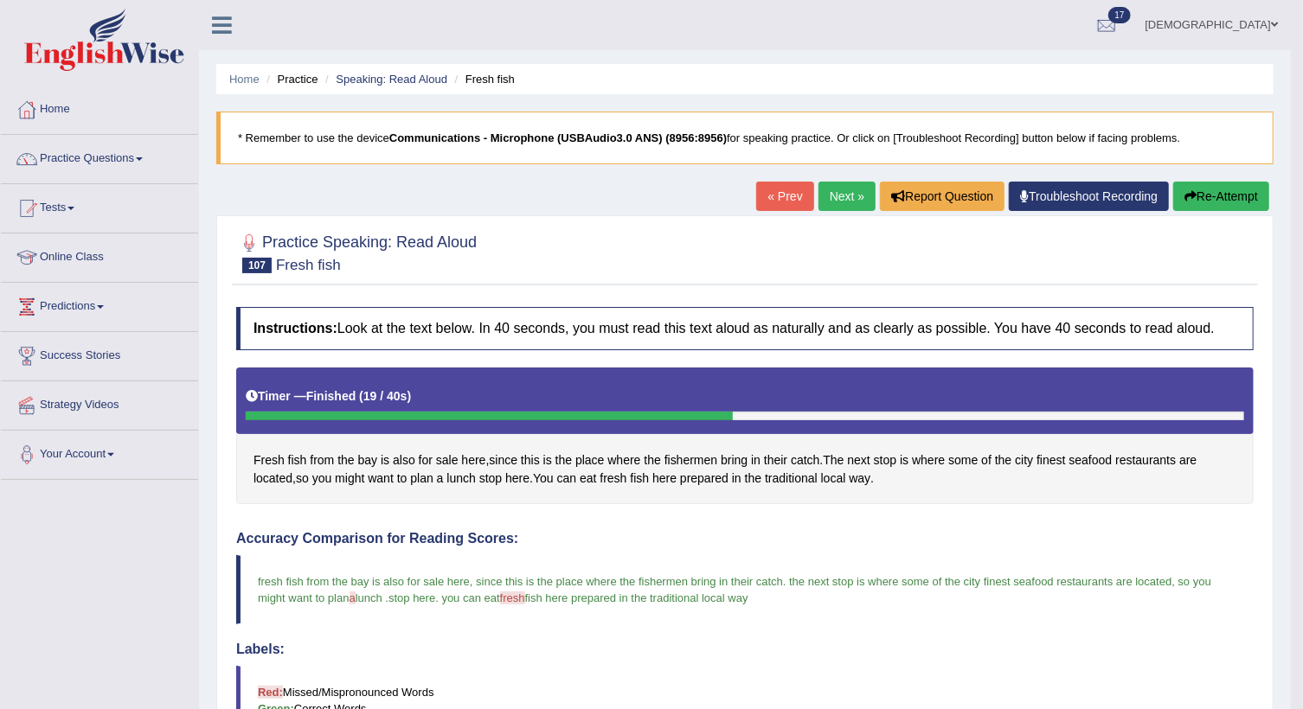
click at [62, 201] on link "Tests" at bounding box center [99, 205] width 197 height 43
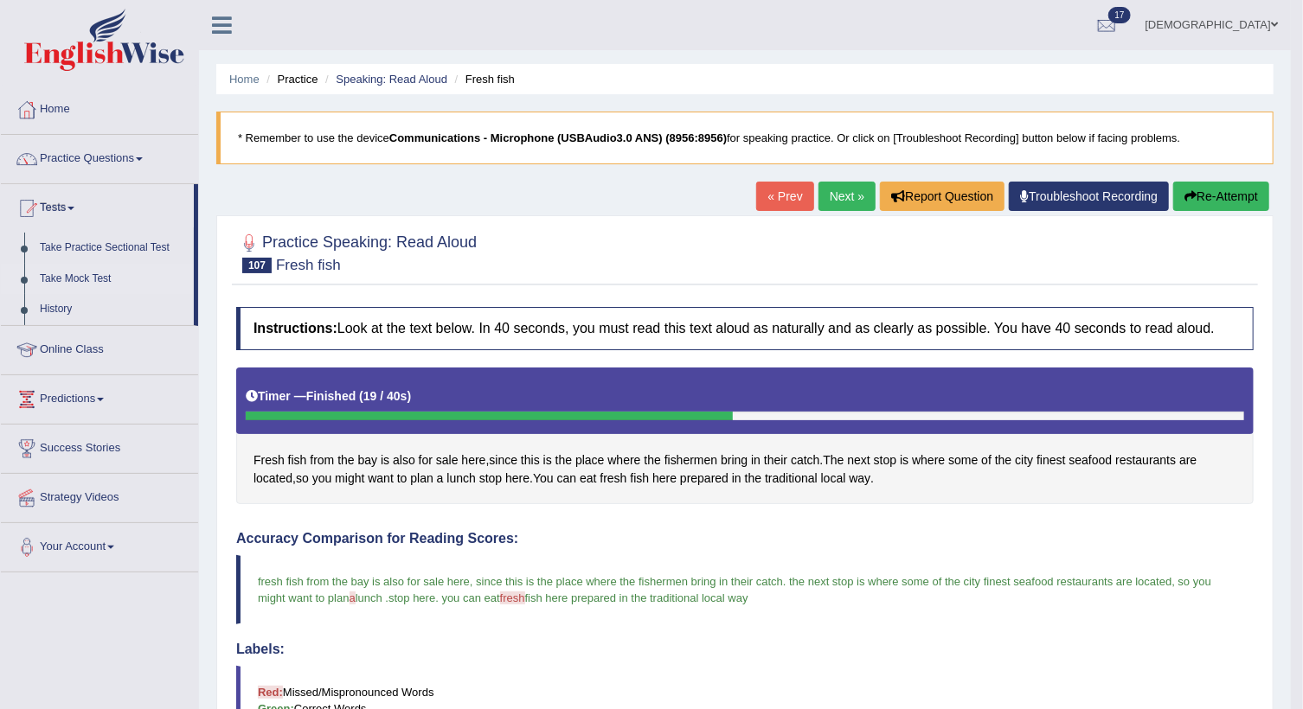
click at [67, 276] on link "Take Mock Test" at bounding box center [113, 279] width 162 height 31
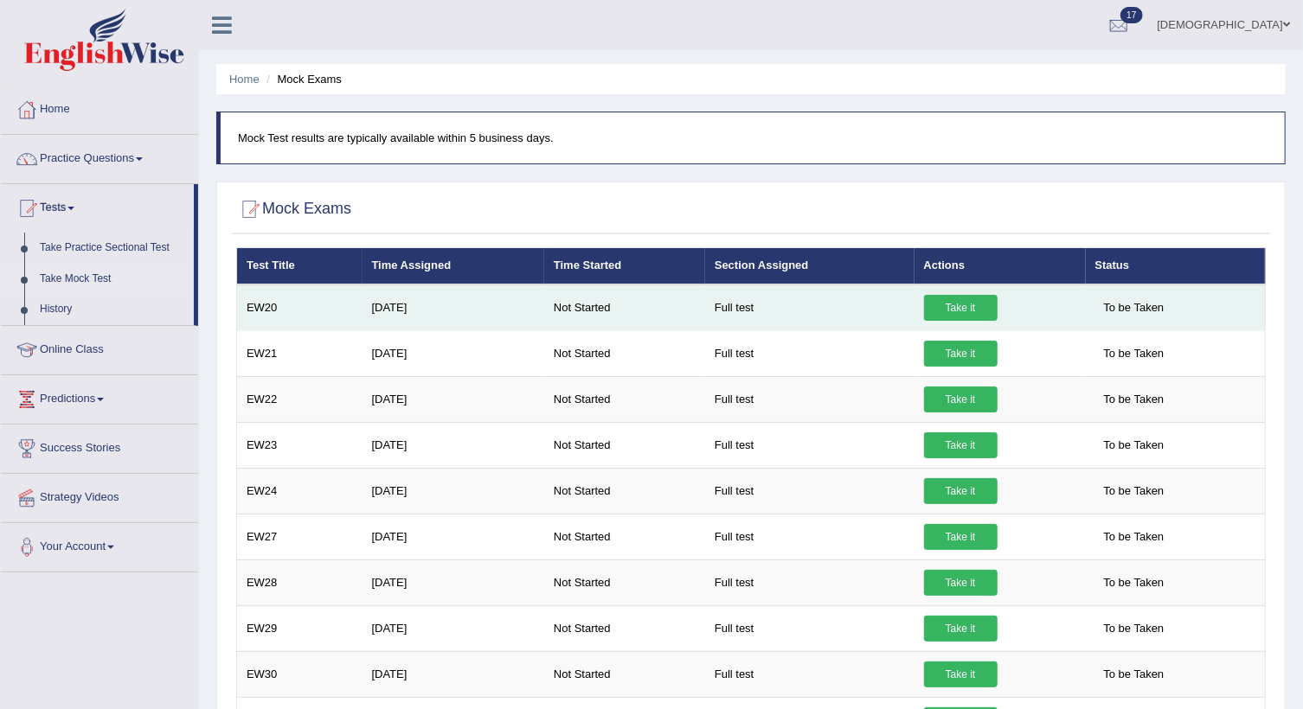
click at [966, 304] on link "Take it" at bounding box center [961, 308] width 74 height 26
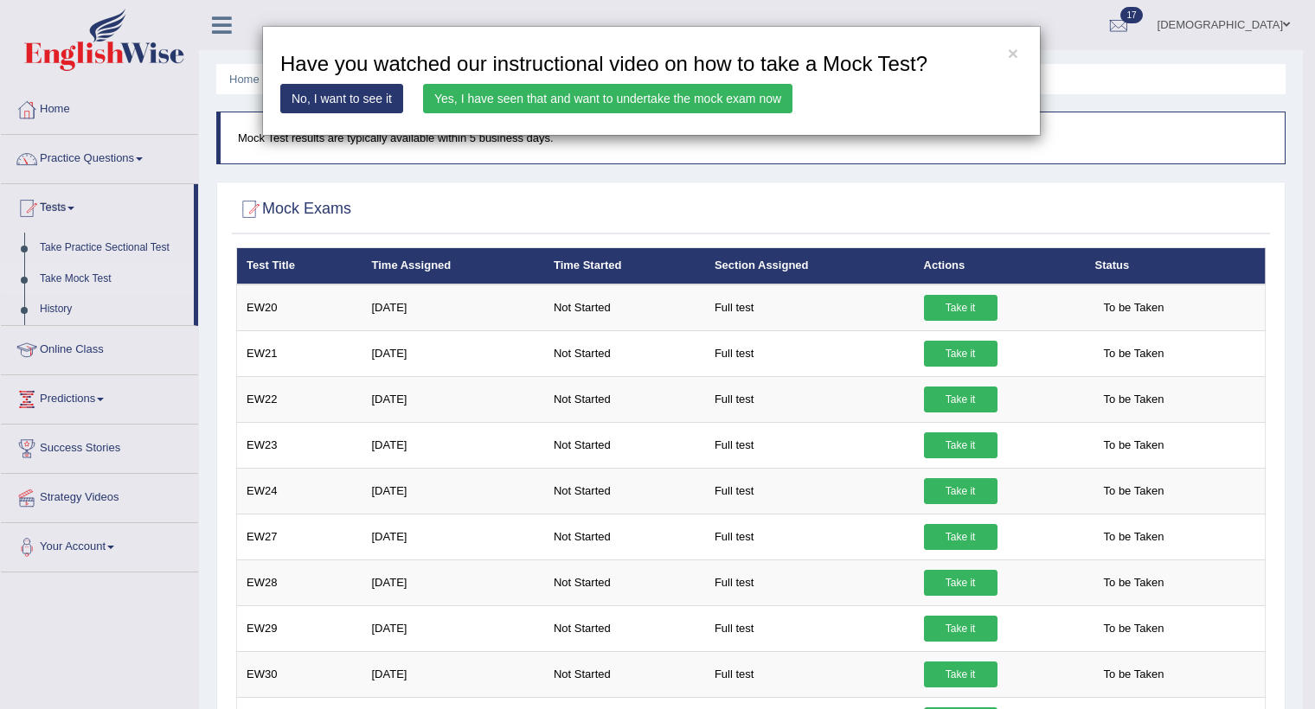
click at [666, 97] on link "Yes, I have seen that and want to undertake the mock exam now" at bounding box center [607, 98] width 369 height 29
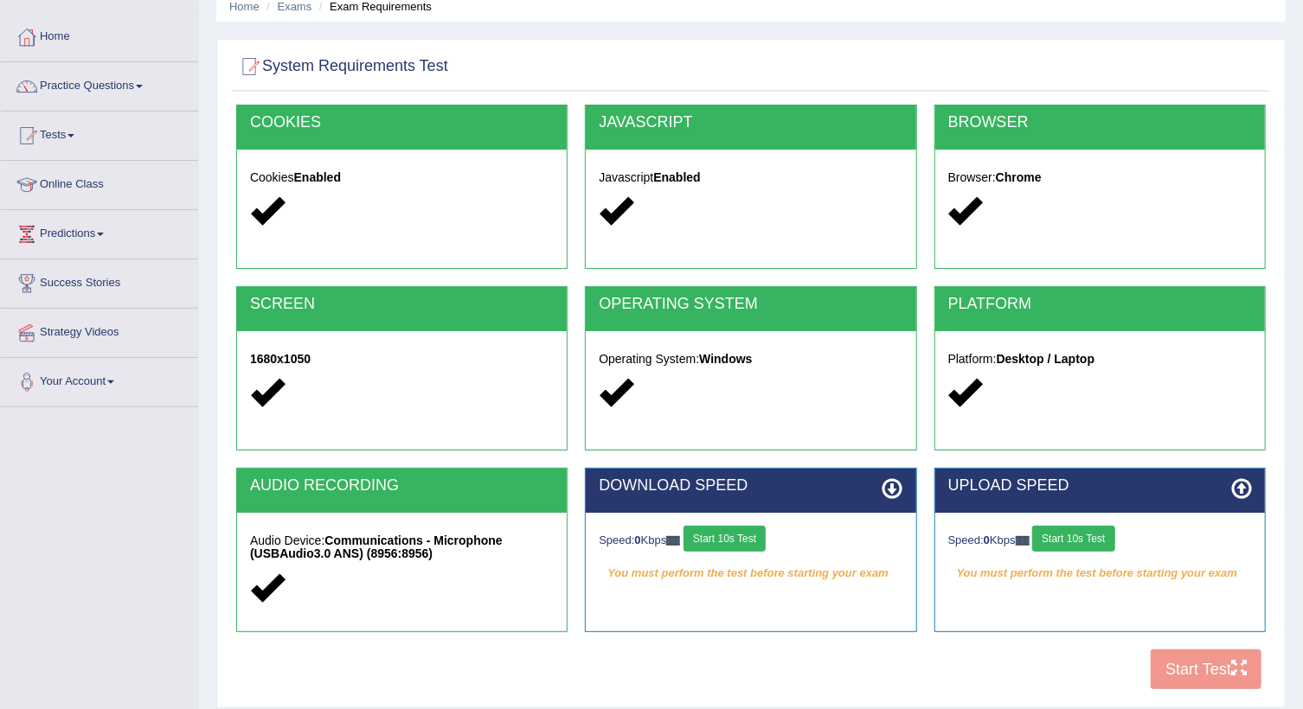
scroll to position [199, 0]
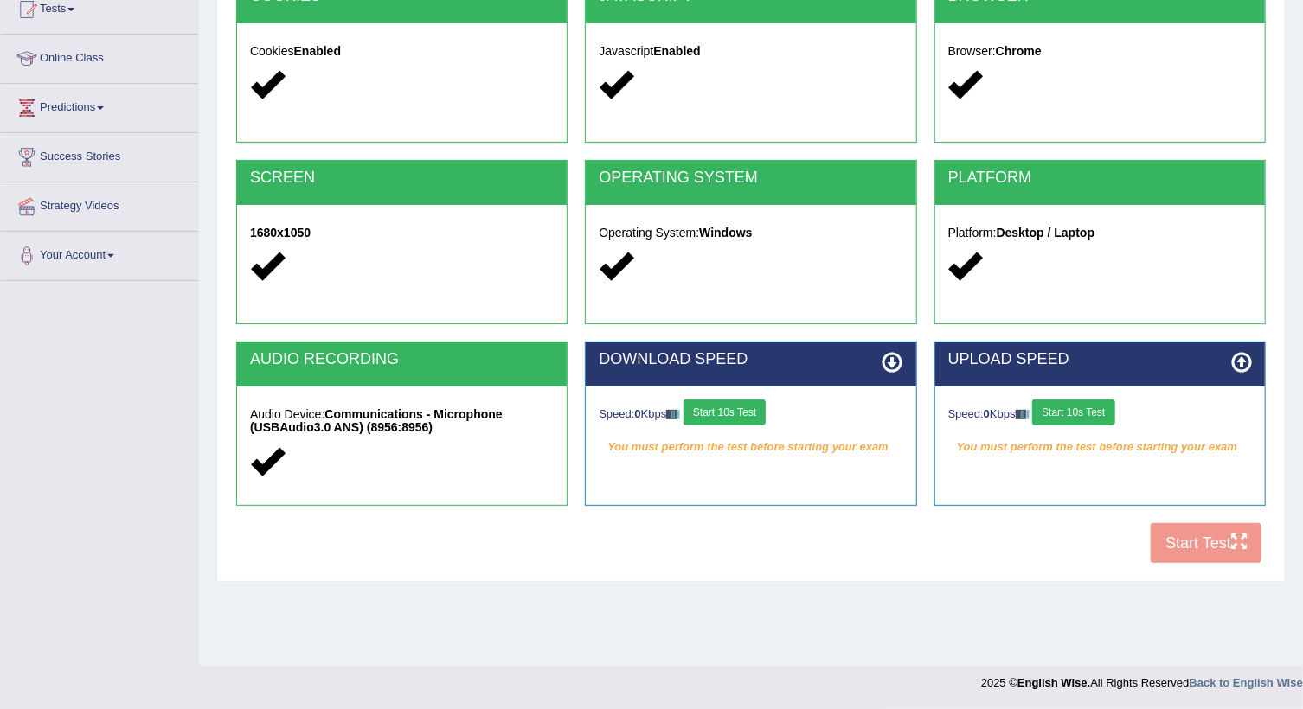
click at [727, 404] on button "Start 10s Test" at bounding box center [724, 413] width 82 height 26
click at [1073, 412] on button "Start 10s Test" at bounding box center [1073, 413] width 82 height 26
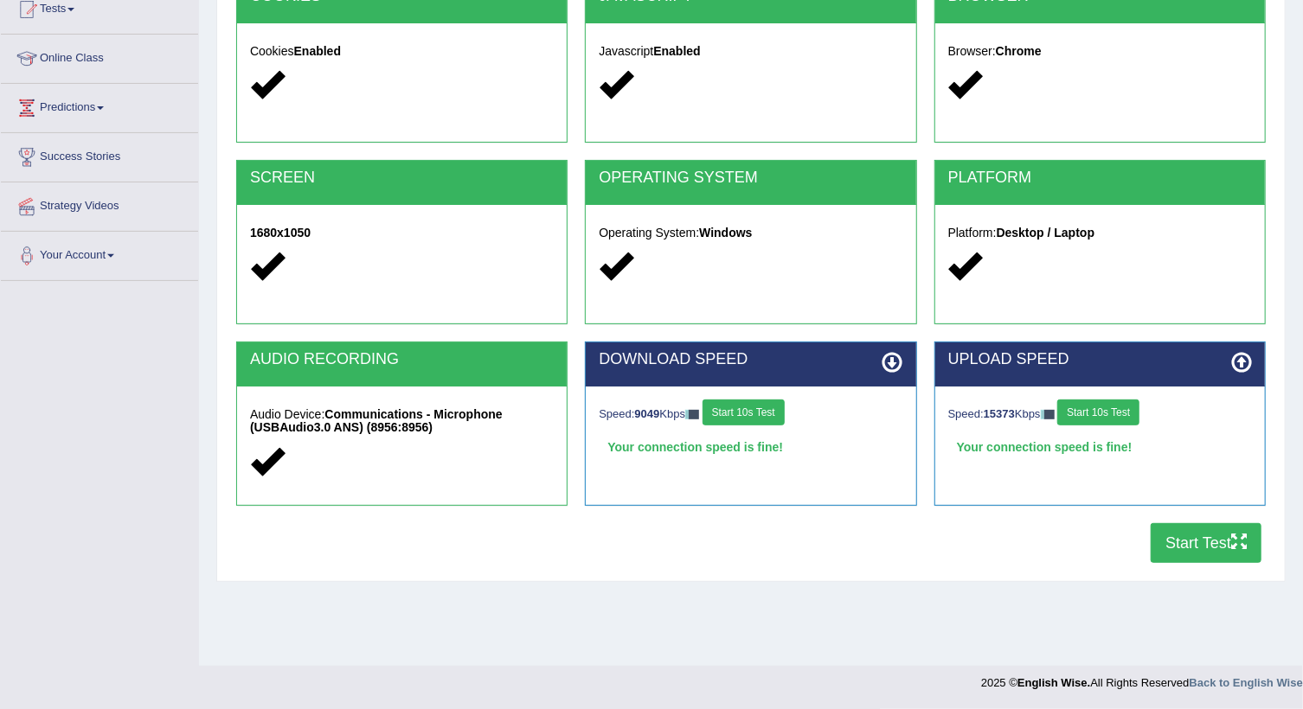
click at [1213, 543] on button "Start Test" at bounding box center [1205, 543] width 111 height 40
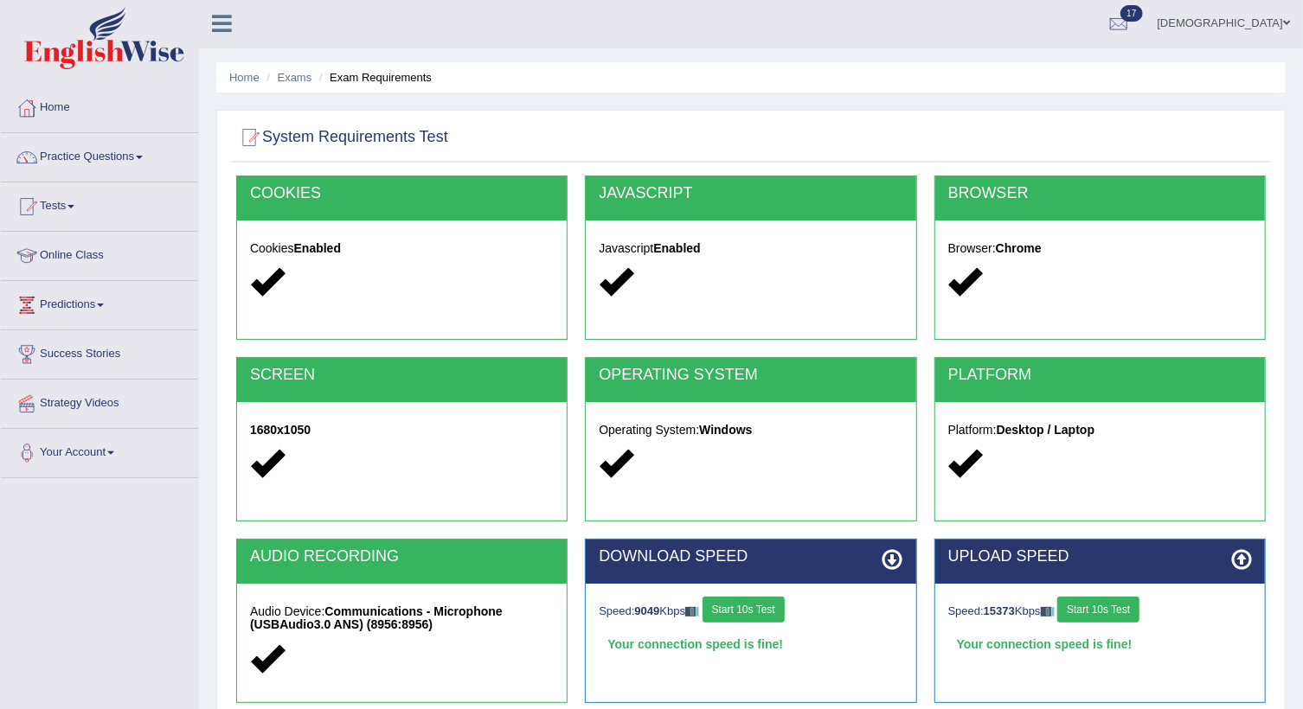
scroll to position [0, 0]
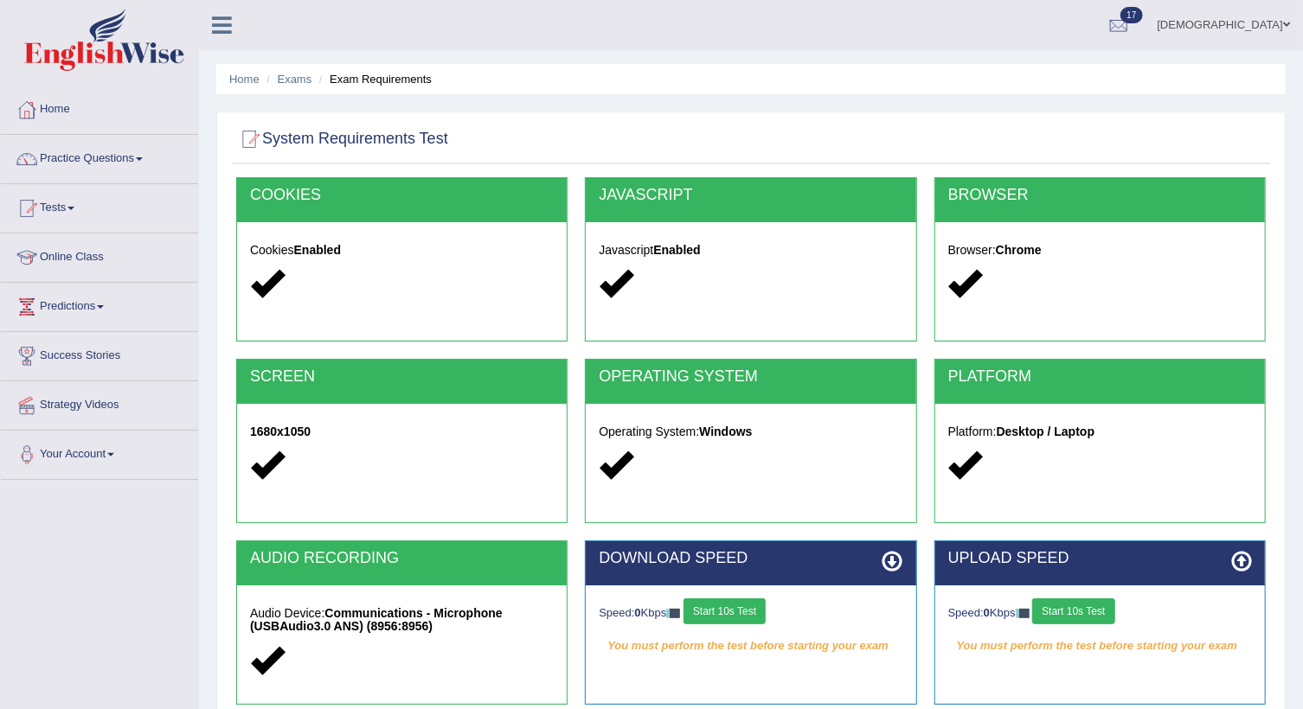
click at [743, 618] on button "Start 10s Test" at bounding box center [724, 612] width 82 height 26
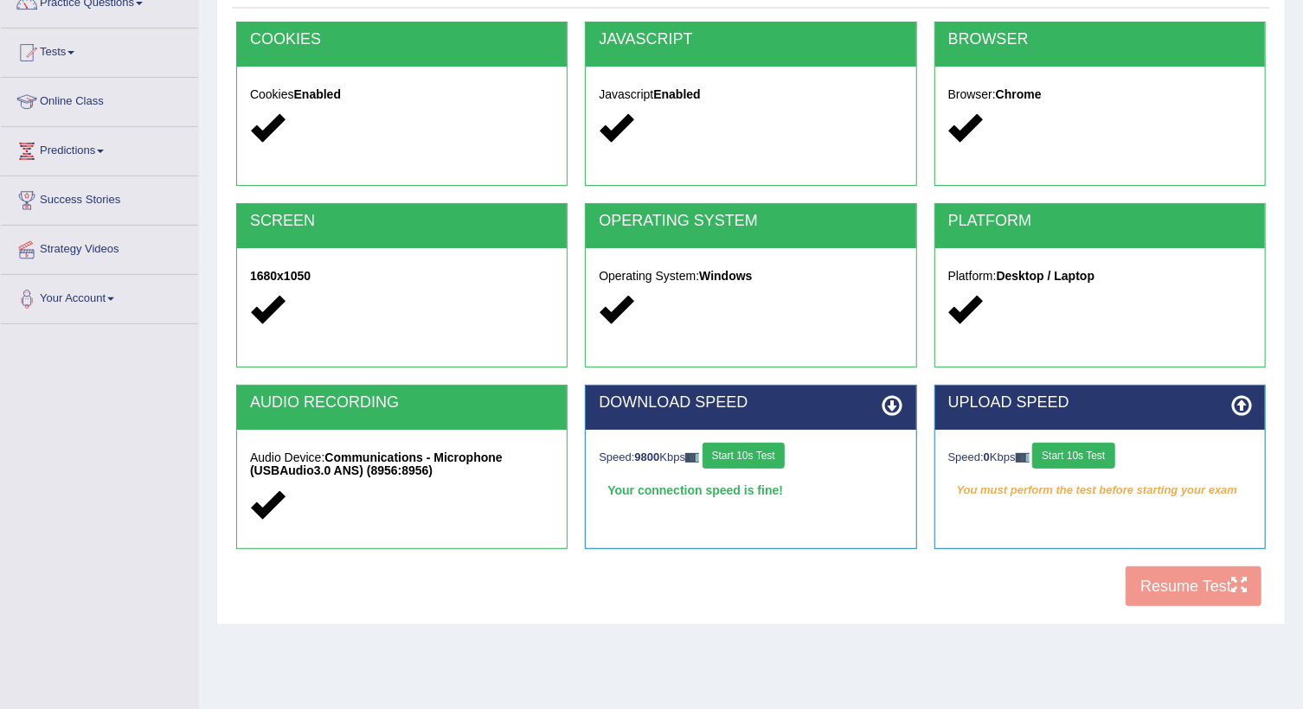
scroll to position [157, 0]
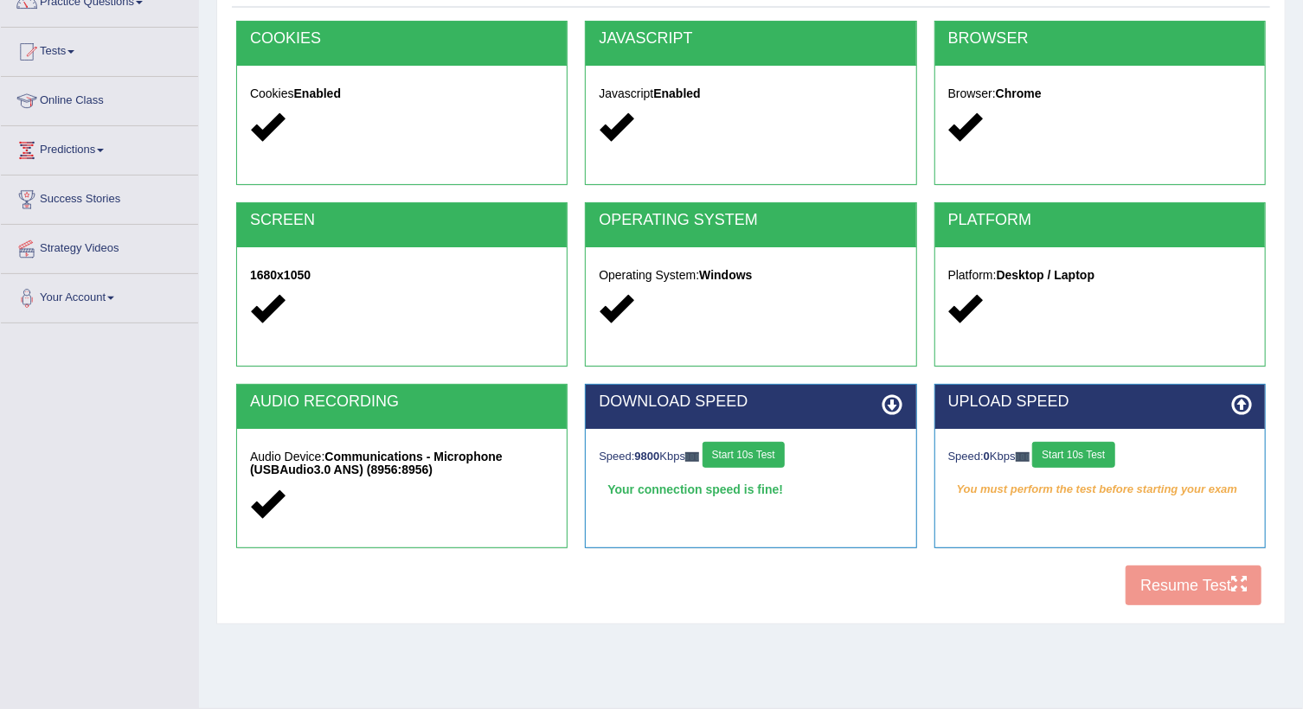
click at [1061, 456] on button "Start 10s Test" at bounding box center [1073, 455] width 82 height 26
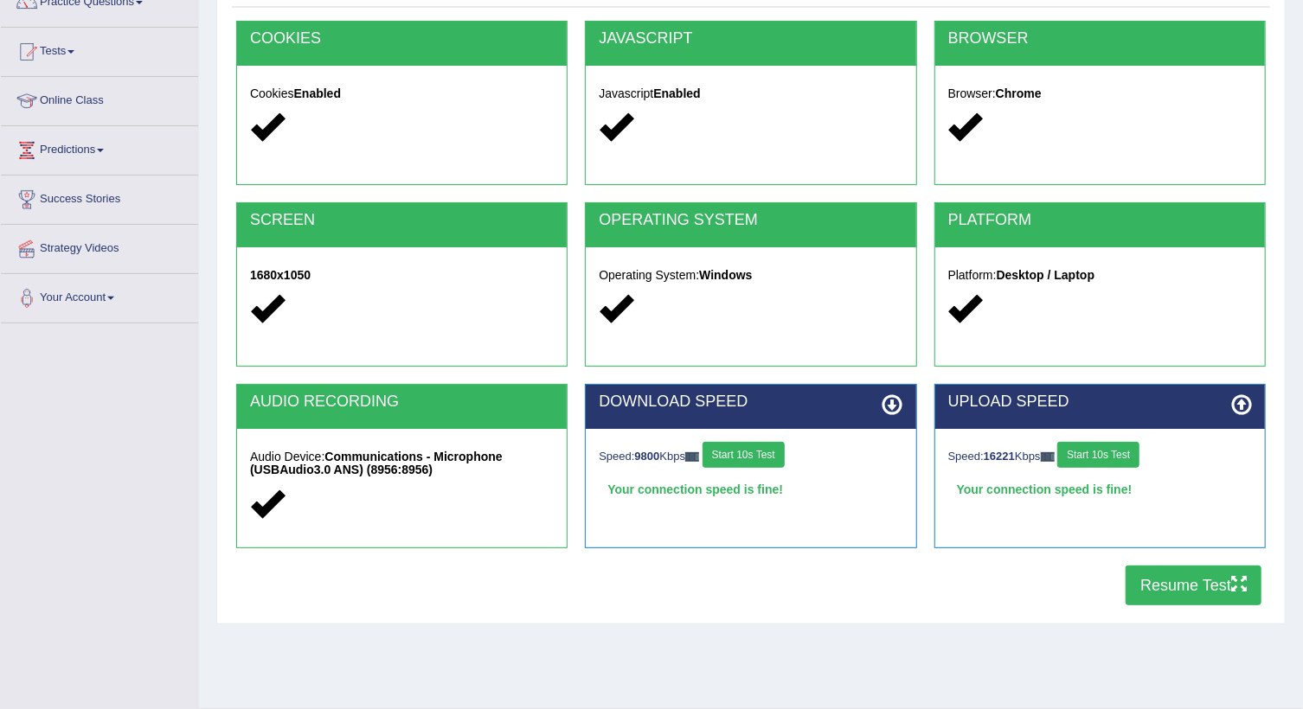
click at [1057, 442] on button "Start 10s Test" at bounding box center [1098, 455] width 82 height 26
